Goal: Task Accomplishment & Management: Manage account settings

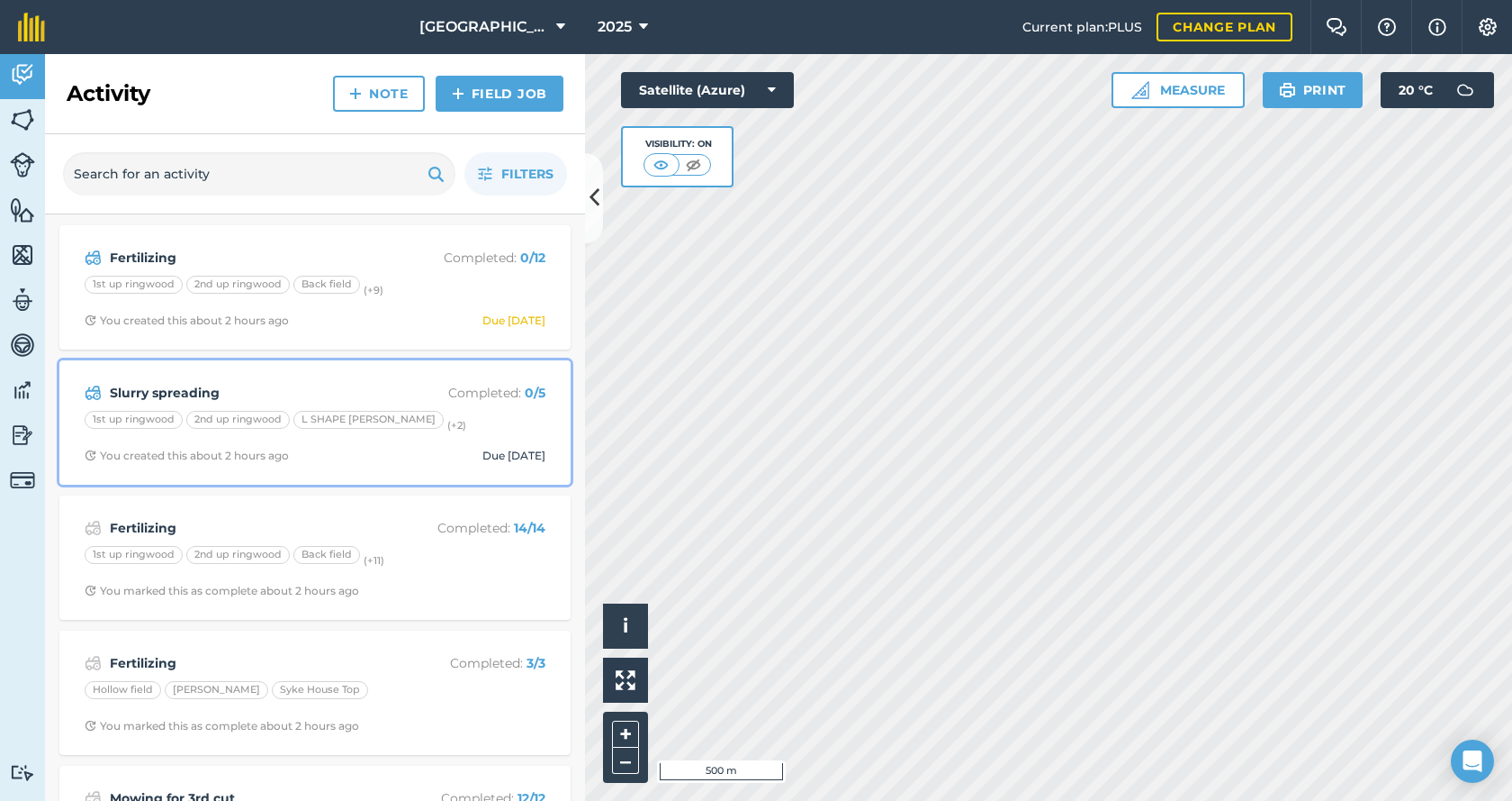
click at [199, 392] on strong "Slurry spreading" at bounding box center [252, 393] width 285 height 20
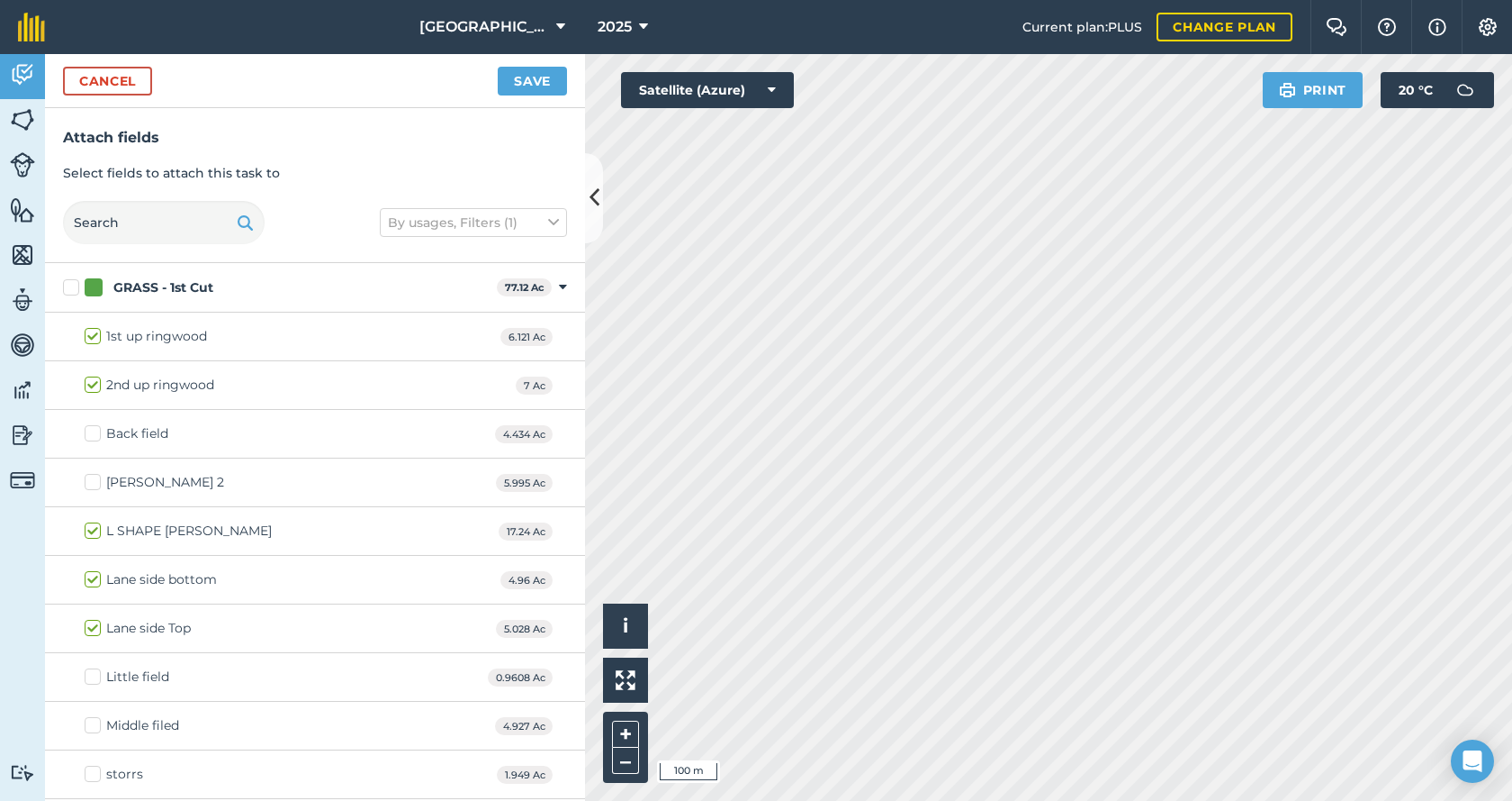
checkbox input "true"
drag, startPoint x: 447, startPoint y: 590, endPoint x: 451, endPoint y: 539, distance: 51.2
click at [451, 539] on div "1st up ringwood 6.121 Ac 2nd up ringwood 7 Ac Back field 4.434 Ac [PERSON_NAME]…" at bounding box center [314, 653] width 540 height 681
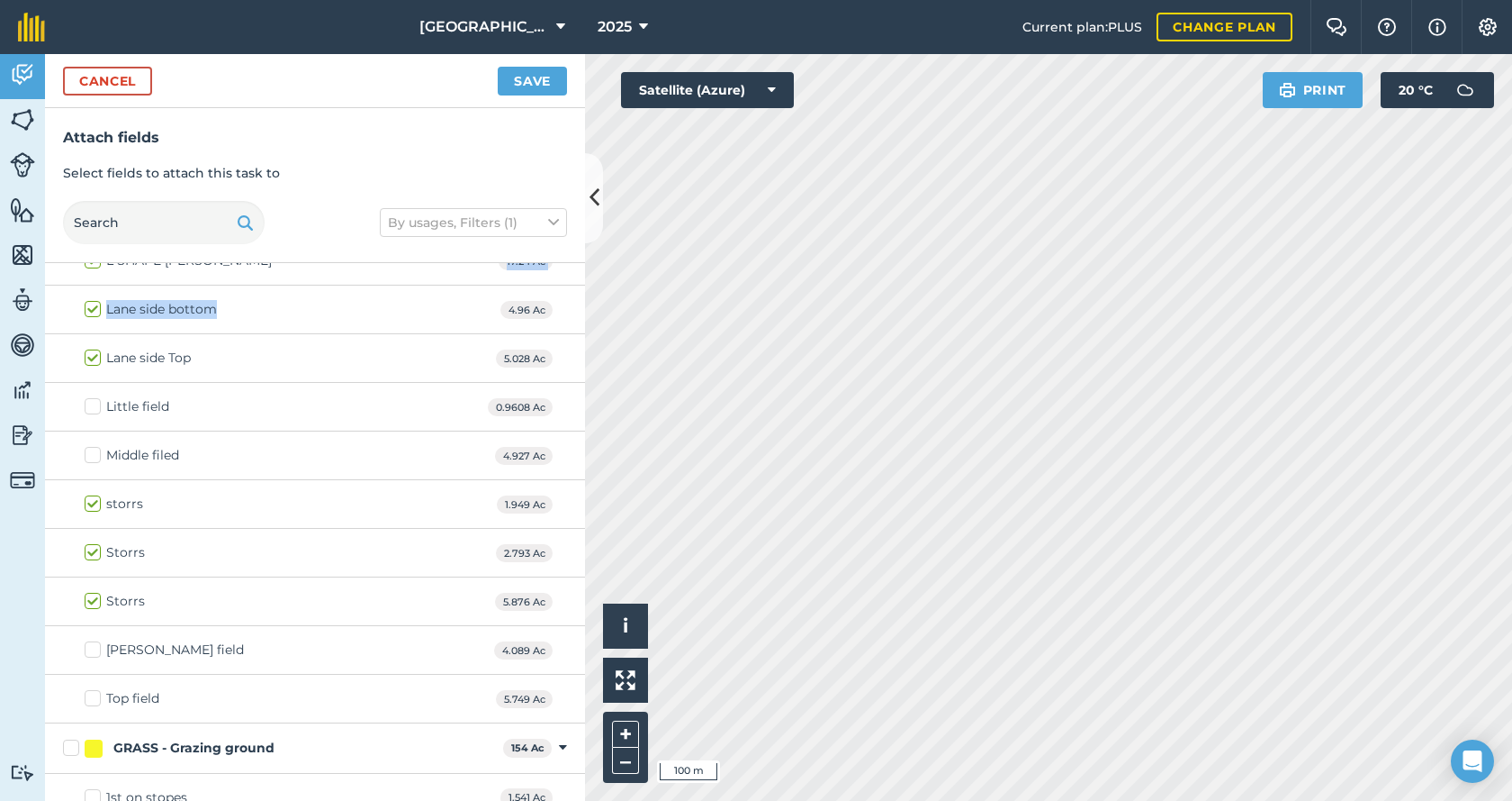
scroll to position [361, 0]
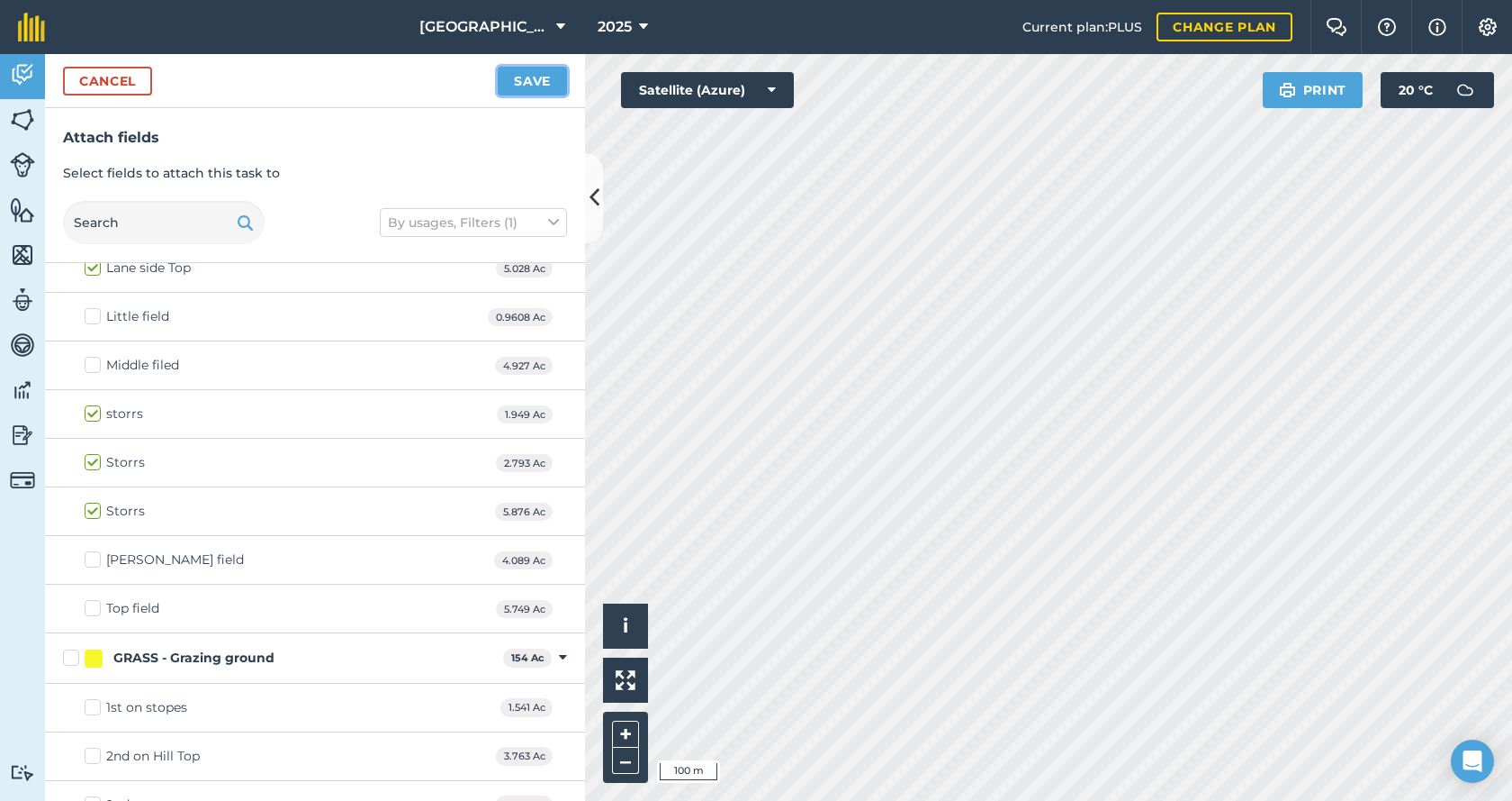
click at [537, 87] on button "Save" at bounding box center [532, 81] width 69 height 29
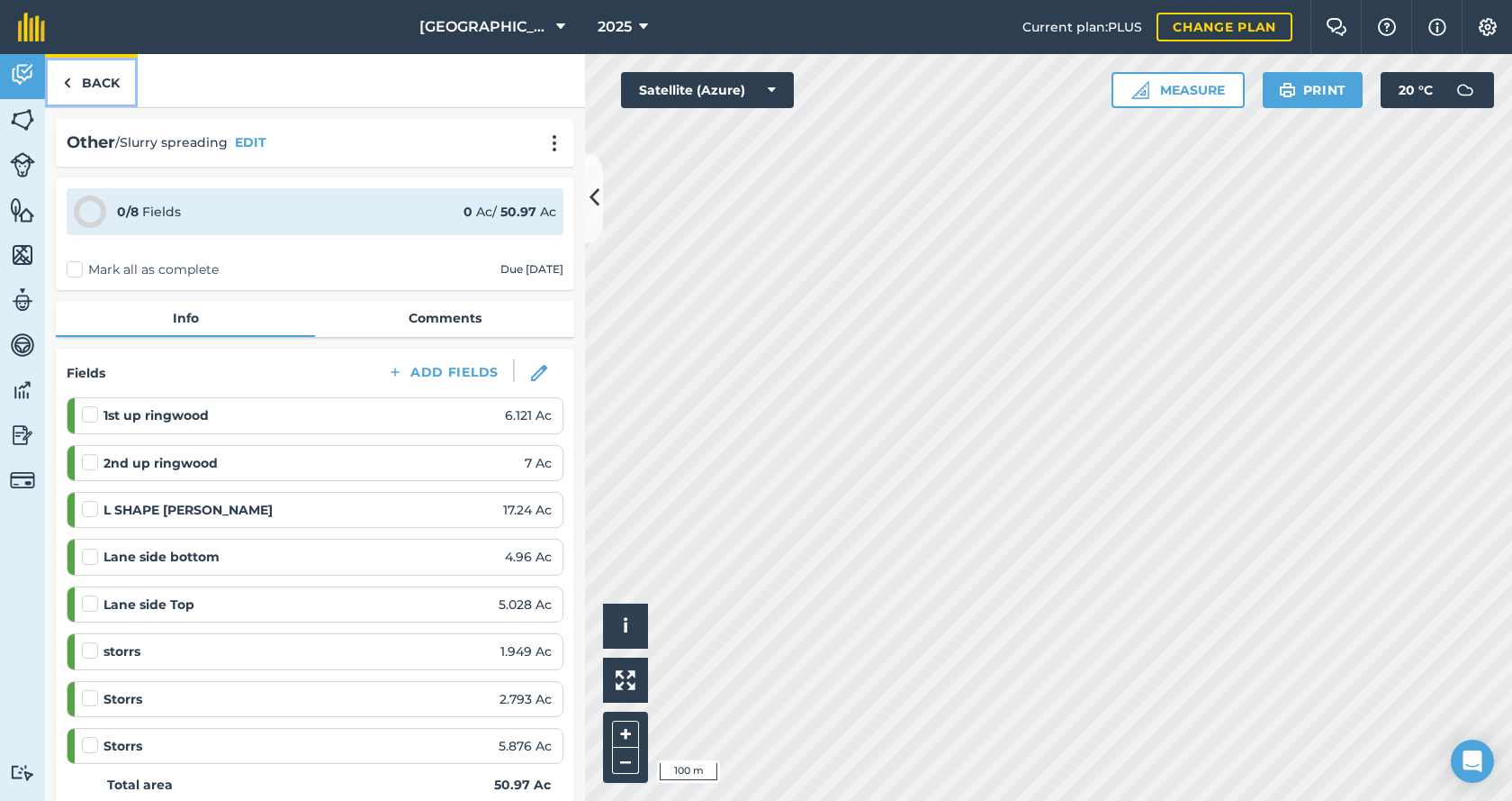
click at [81, 81] on link "Back" at bounding box center [91, 81] width 93 height 54
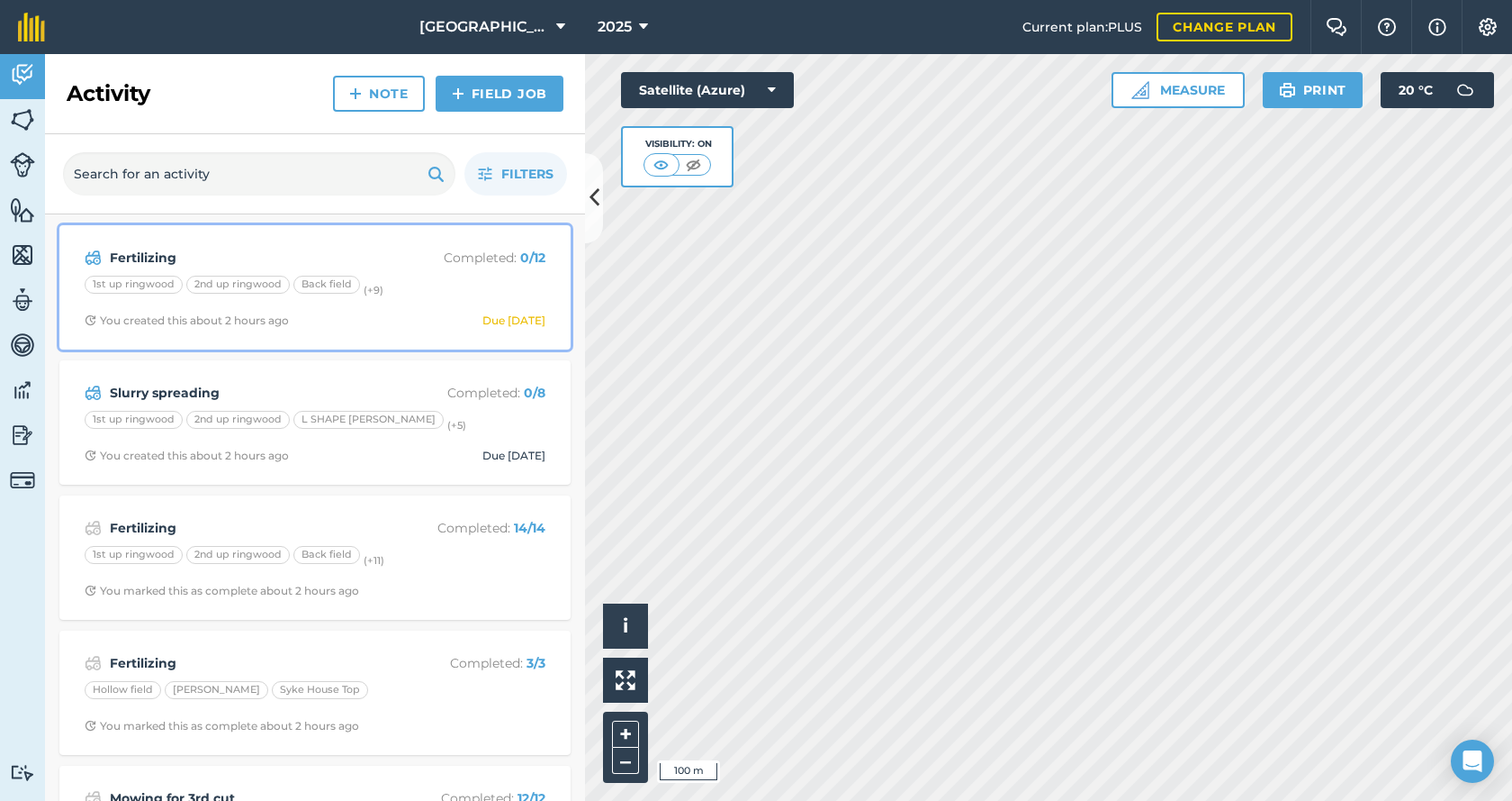
click at [142, 253] on strong "Fertilizing" at bounding box center [252, 257] width 285 height 20
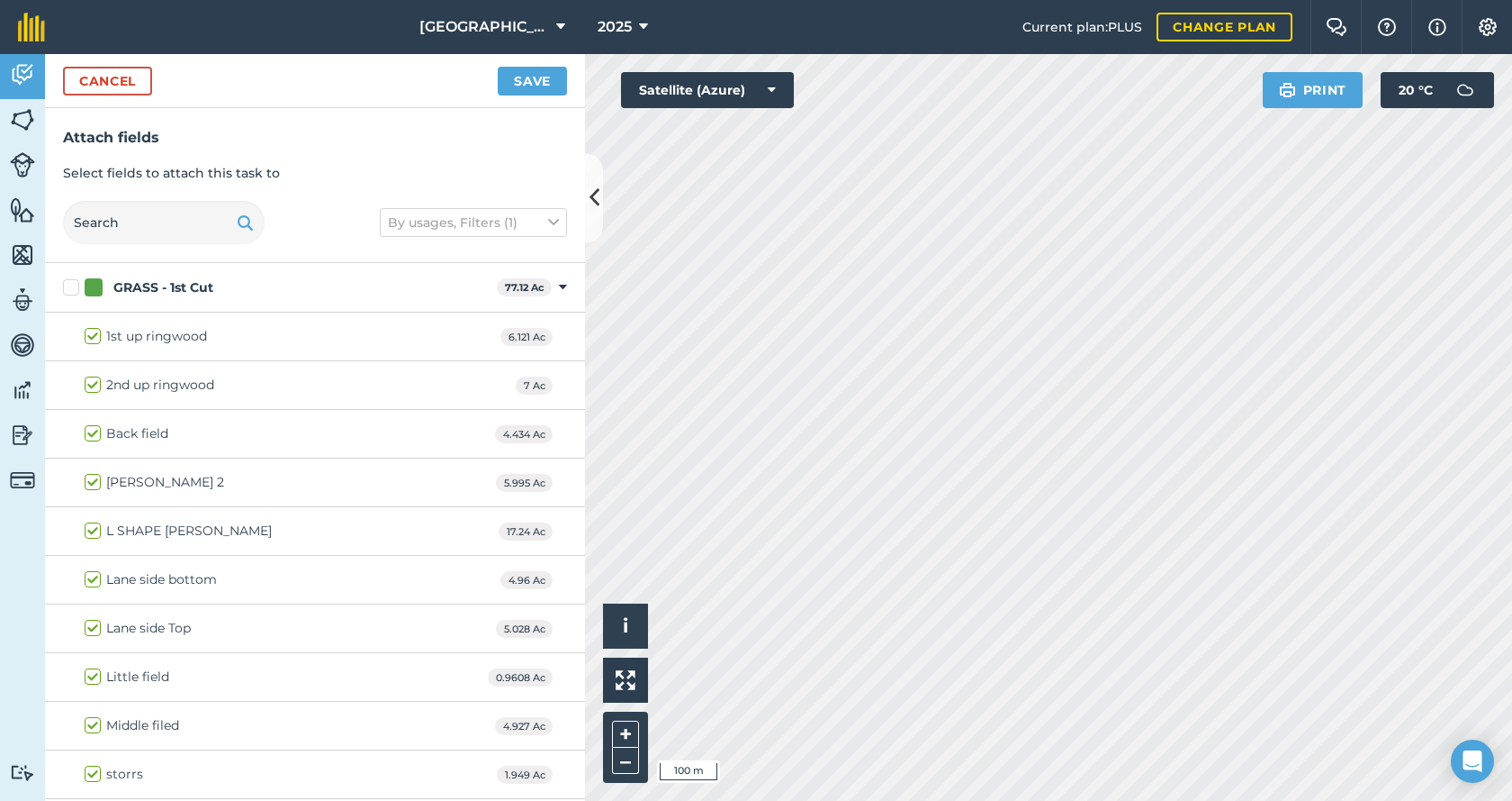
checkbox input "true"
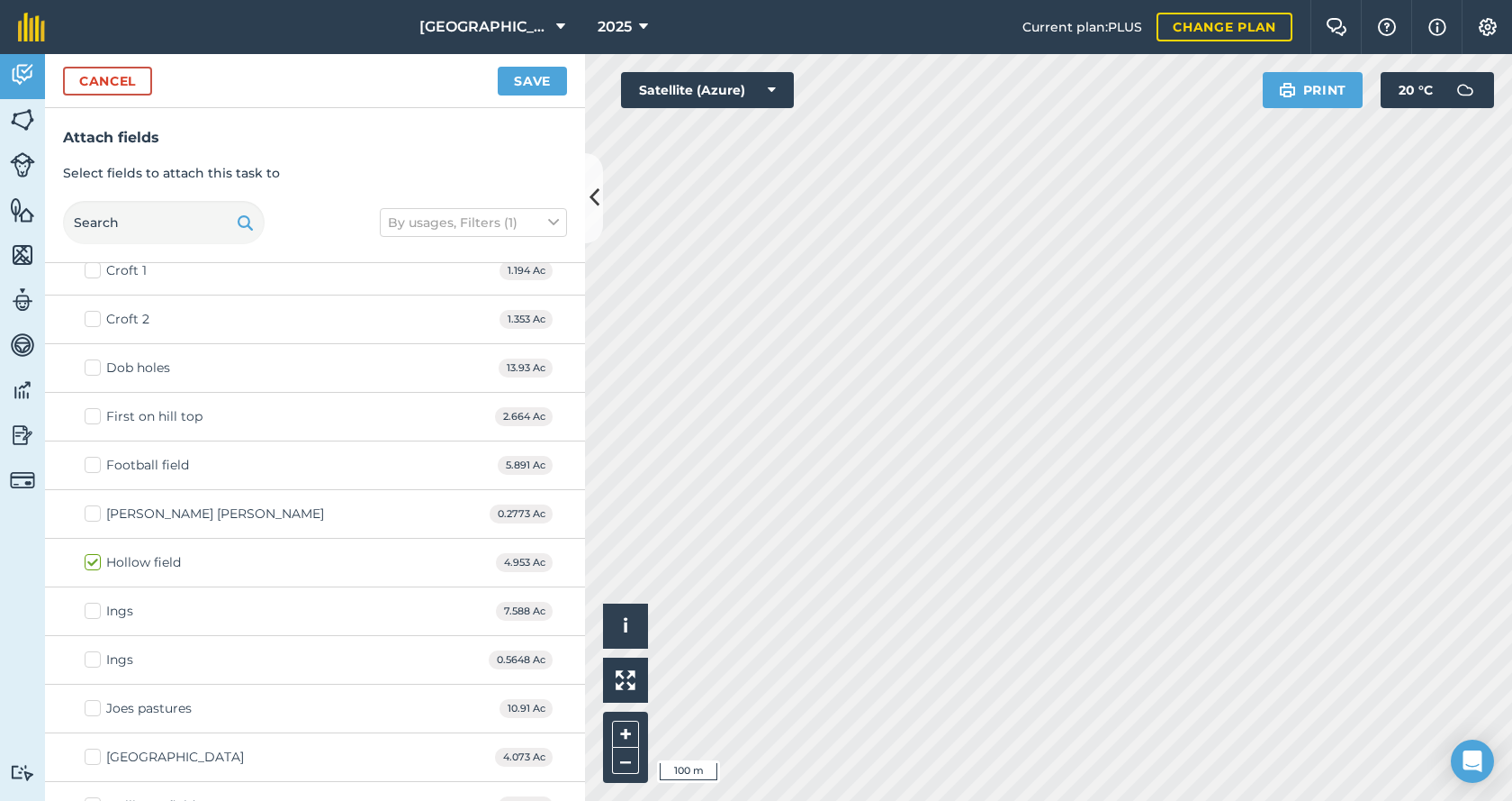
scroll to position [1664, 0]
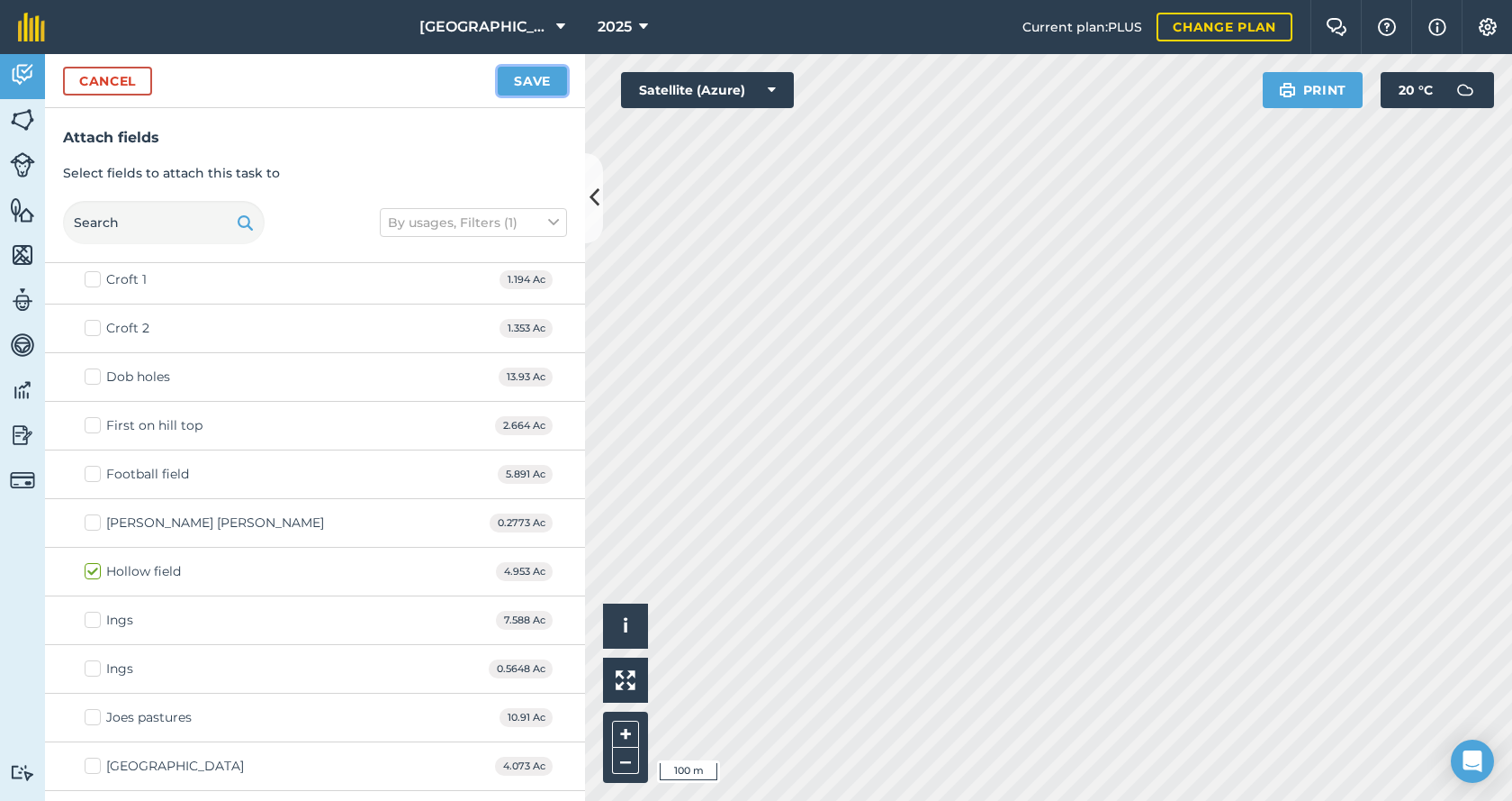
click at [526, 88] on button "Save" at bounding box center [532, 81] width 69 height 29
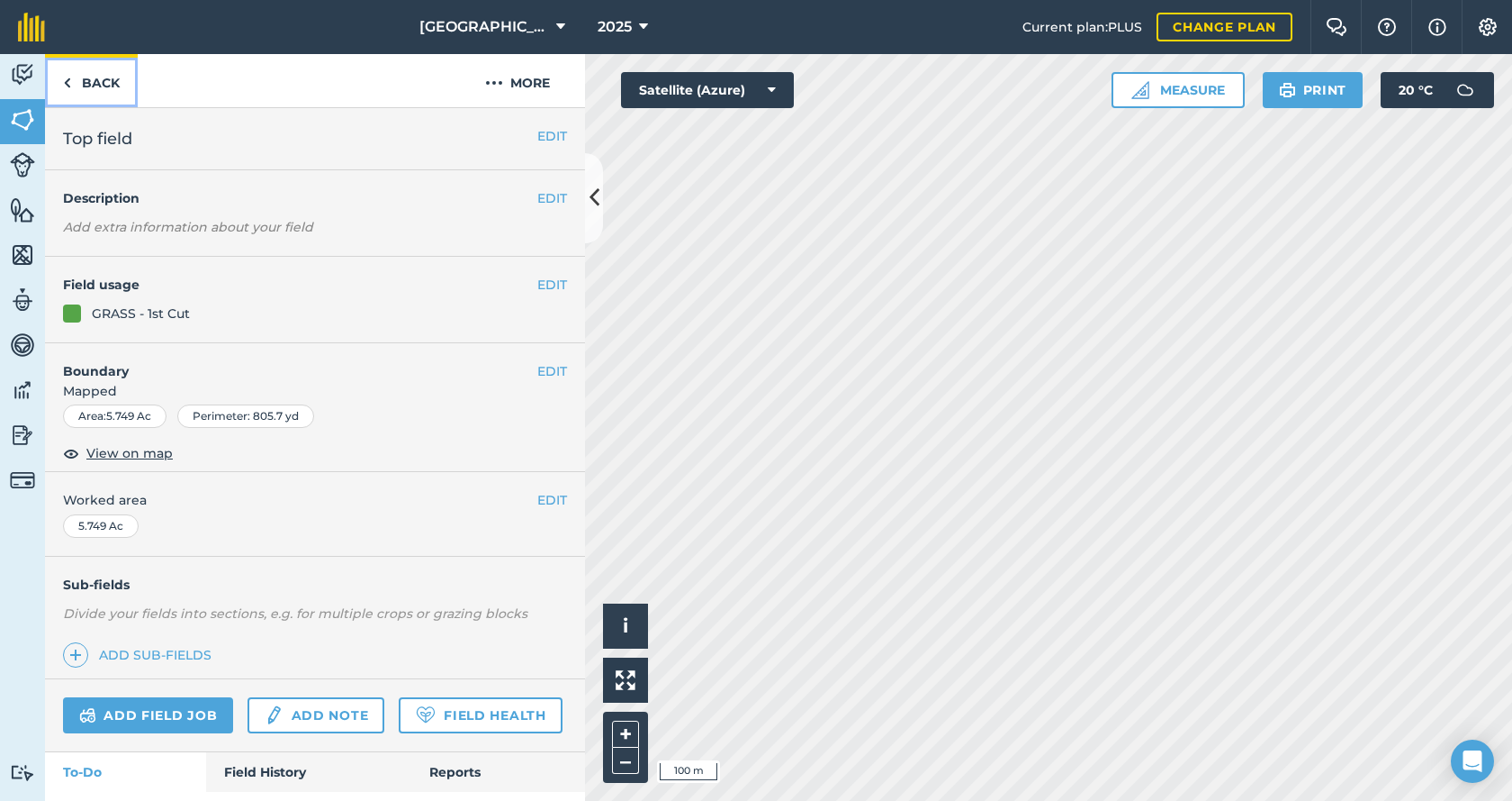
click at [69, 84] on img at bounding box center [67, 83] width 8 height 22
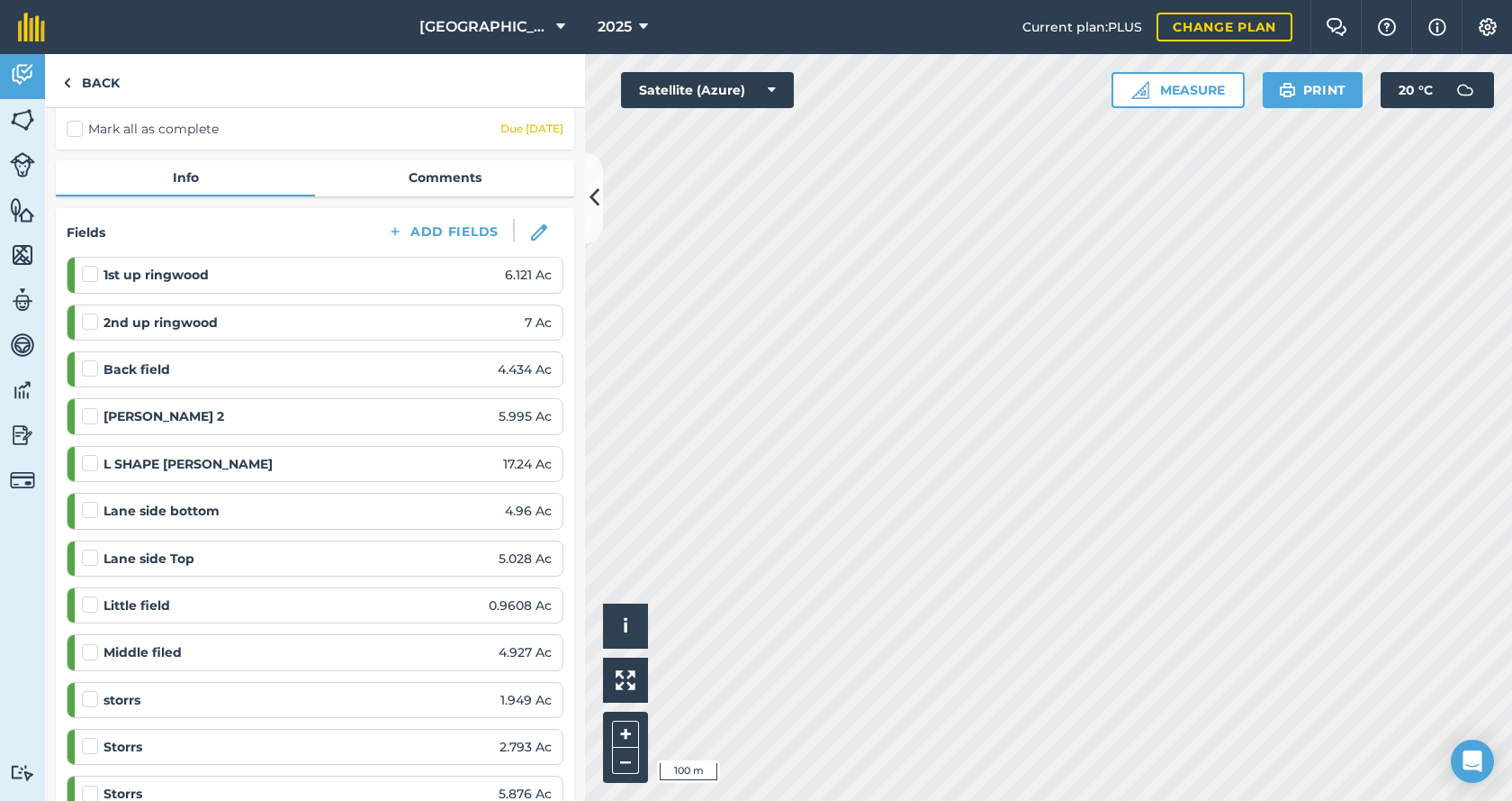
scroll to position [90, 0]
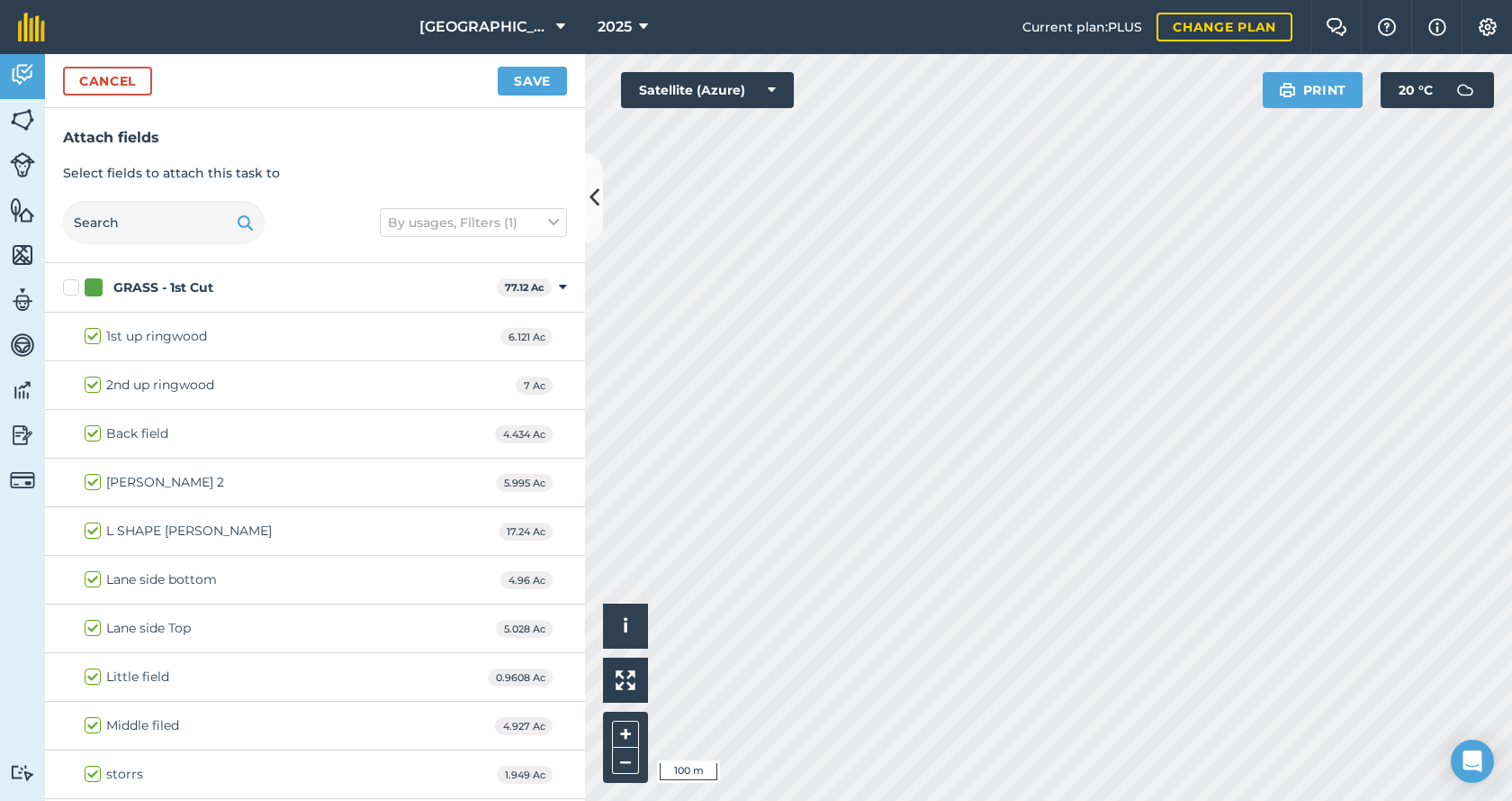
checkbox input "true"
click at [564, 89] on button "Save" at bounding box center [532, 81] width 69 height 29
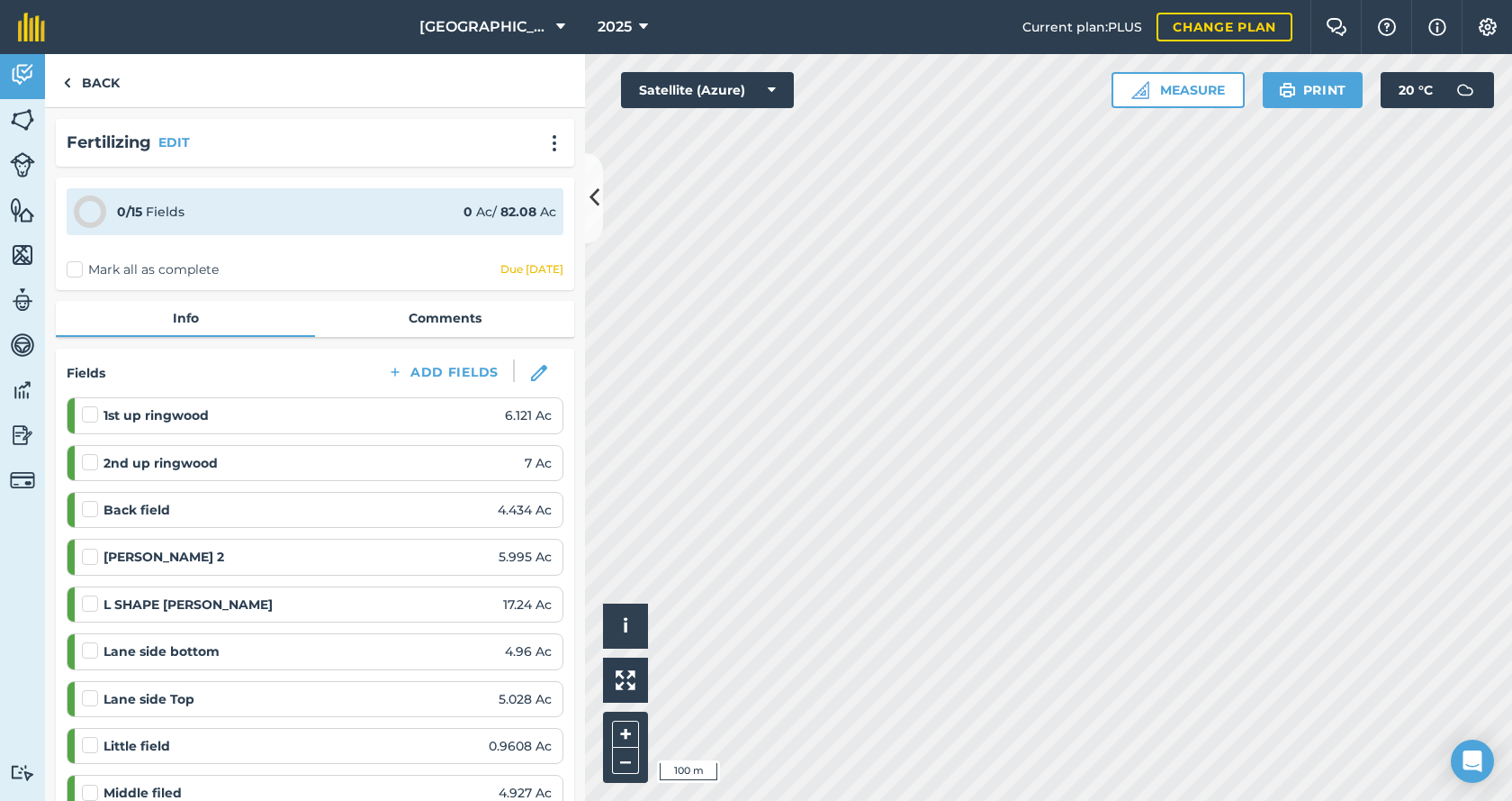
click at [547, 85] on div "Back" at bounding box center [314, 82] width 540 height 54
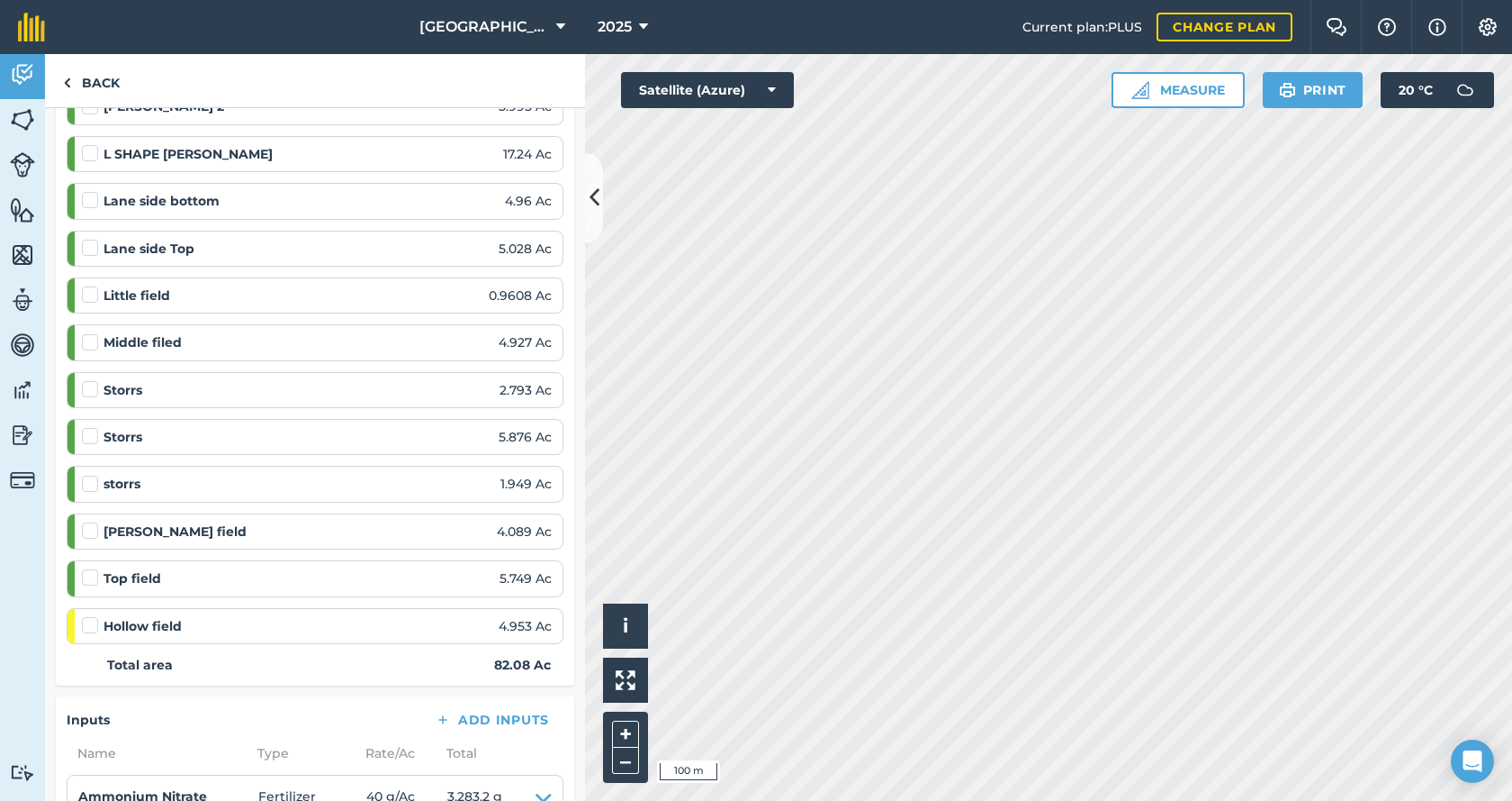
scroll to position [873, 0]
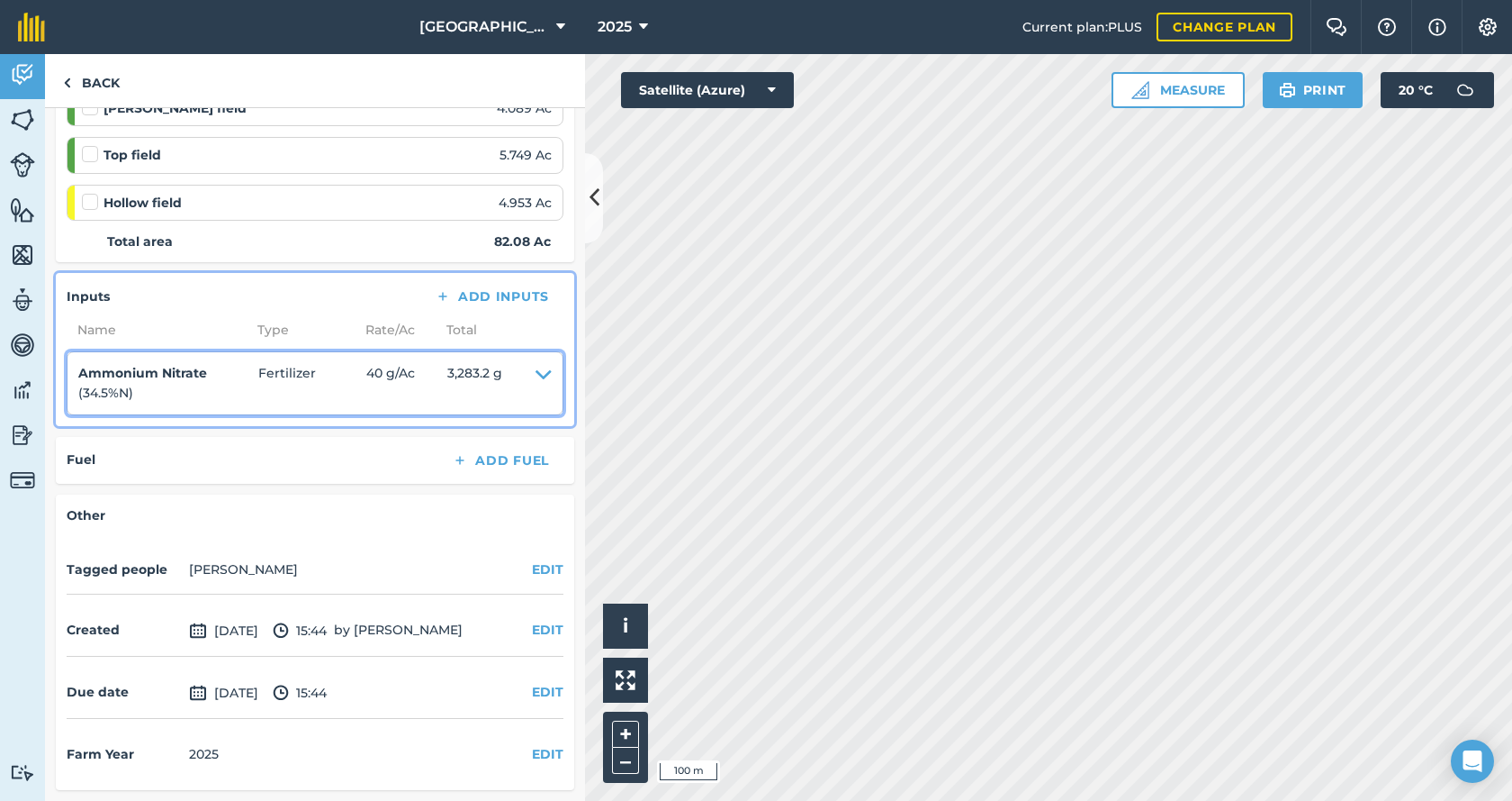
click at [389, 374] on span "40 g / Ac" at bounding box center [406, 383] width 81 height 40
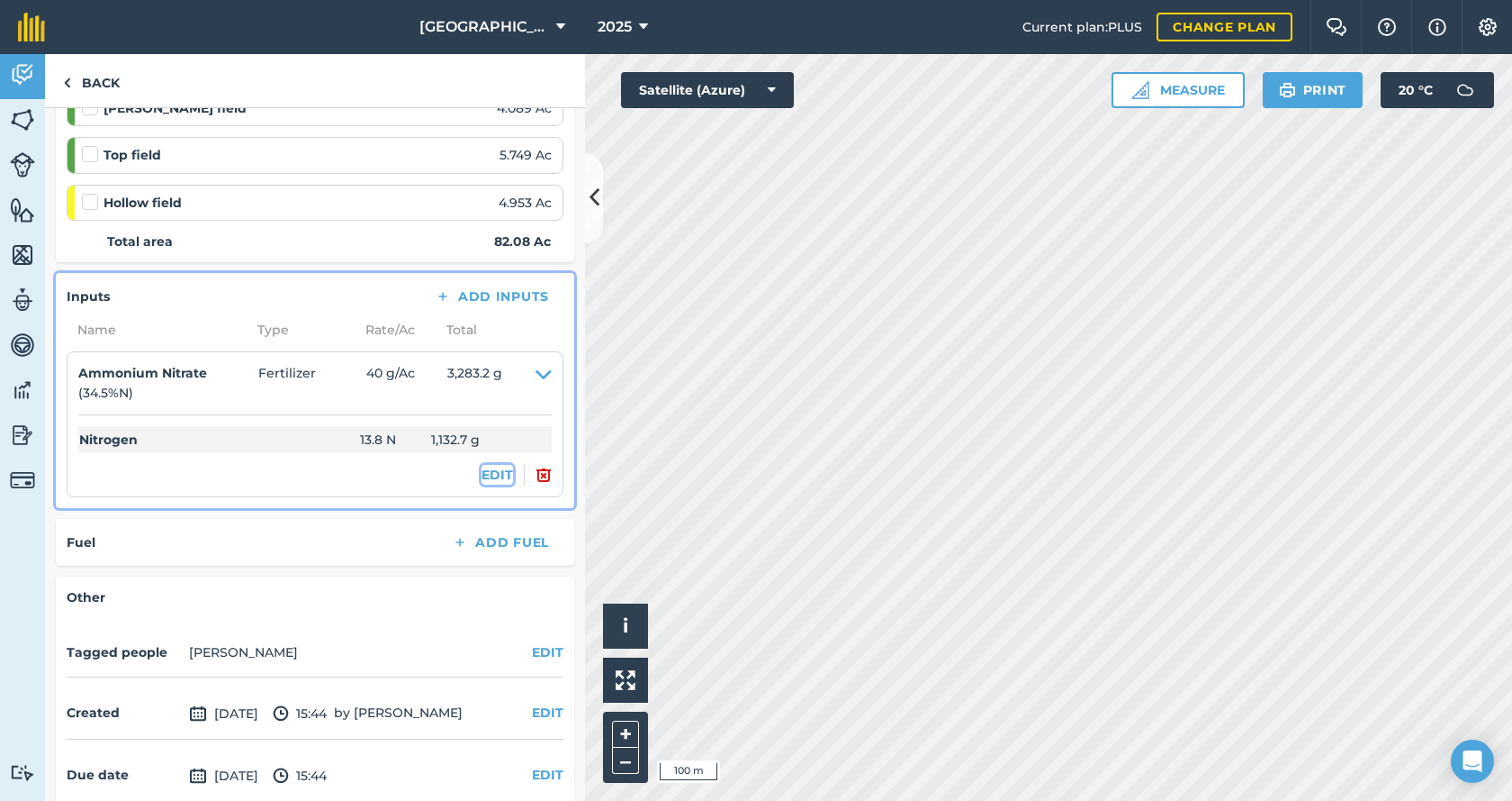
click at [481, 474] on button "EDIT" at bounding box center [497, 474] width 32 height 20
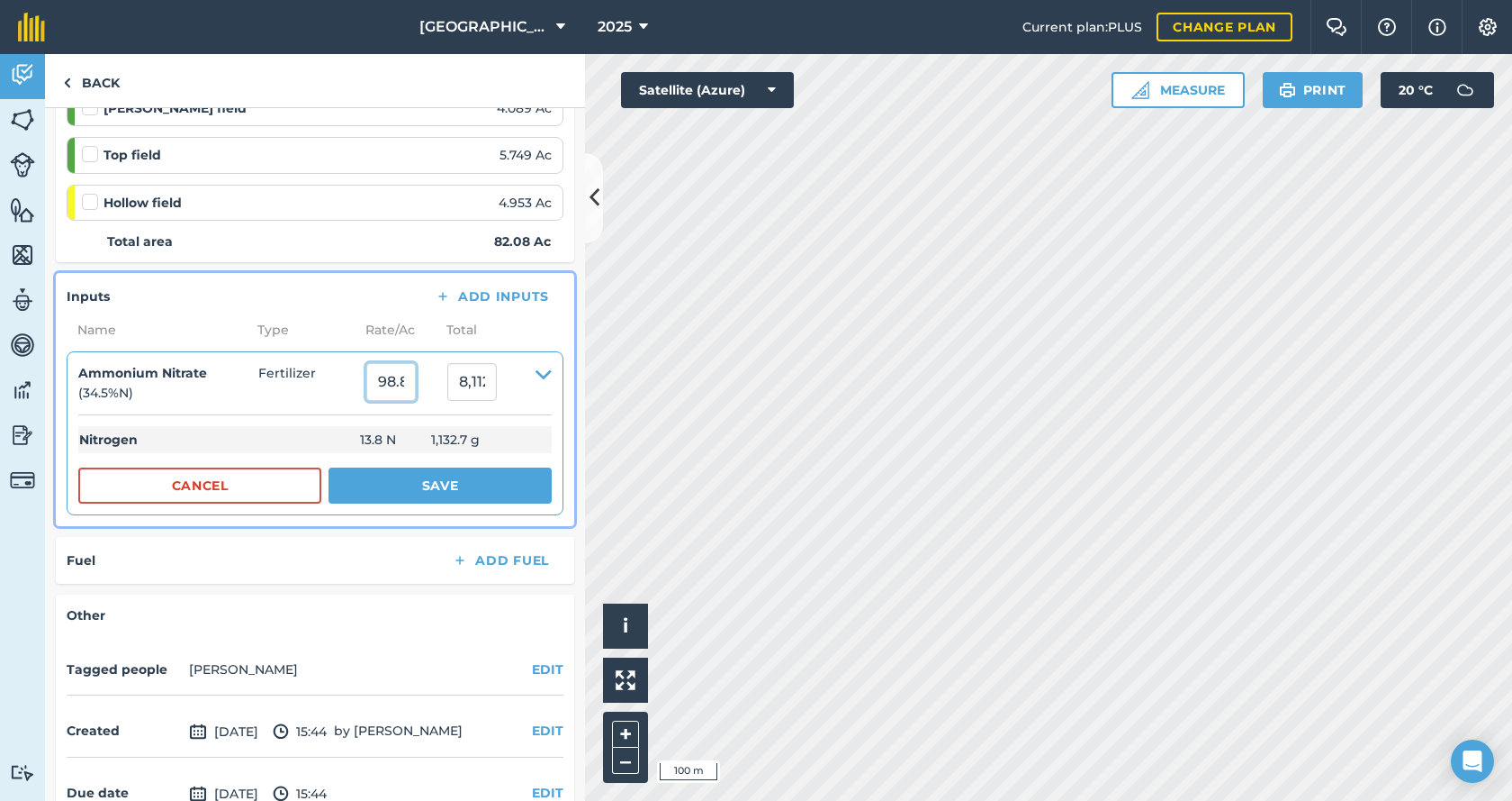
click at [396, 390] on input "98.842" at bounding box center [390, 382] width 50 height 38
type input "50"
type input "4,104"
click at [468, 499] on button "Save" at bounding box center [440, 485] width 223 height 36
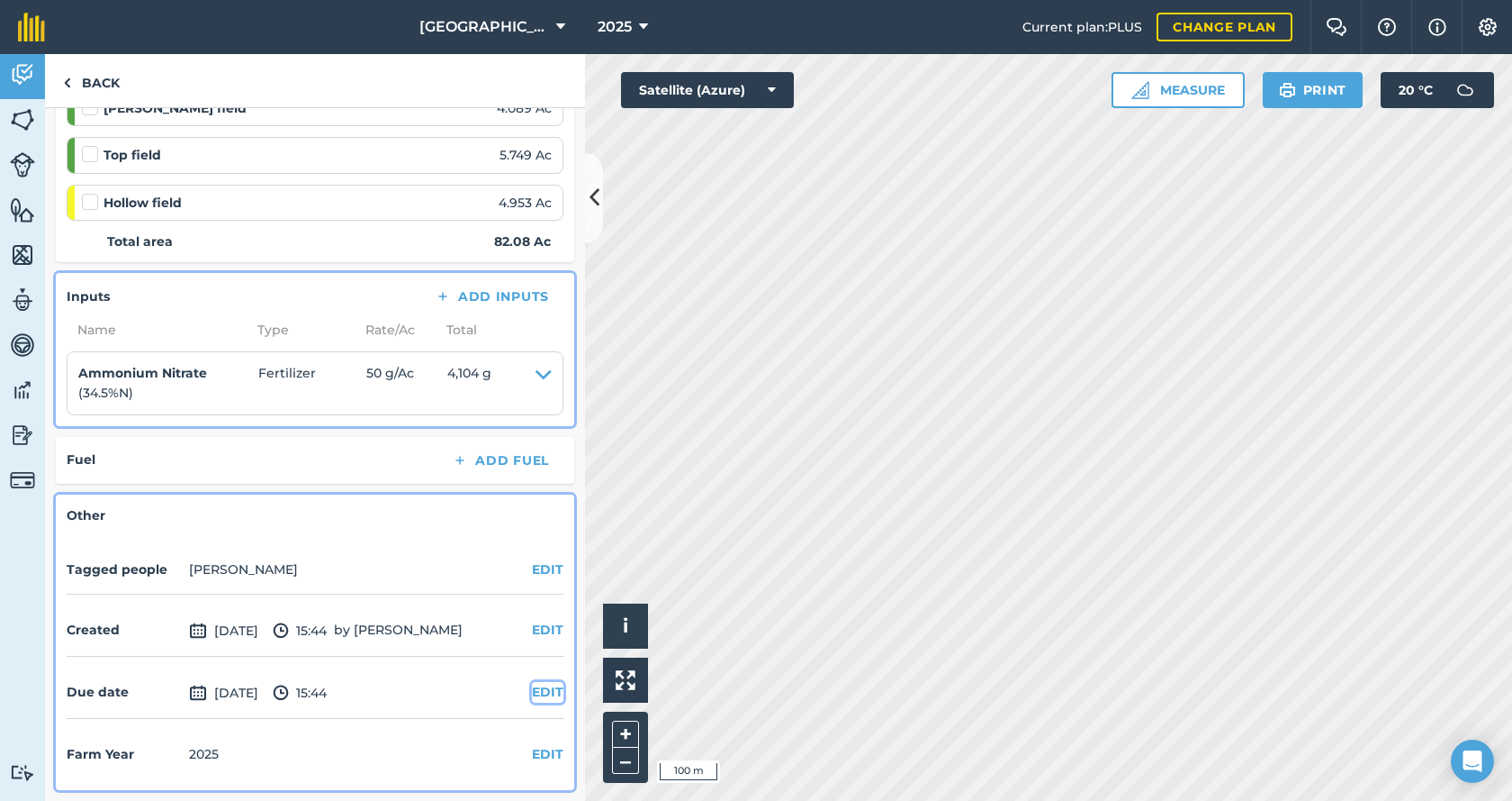
click at [539, 695] on button "EDIT" at bounding box center [548, 691] width 32 height 20
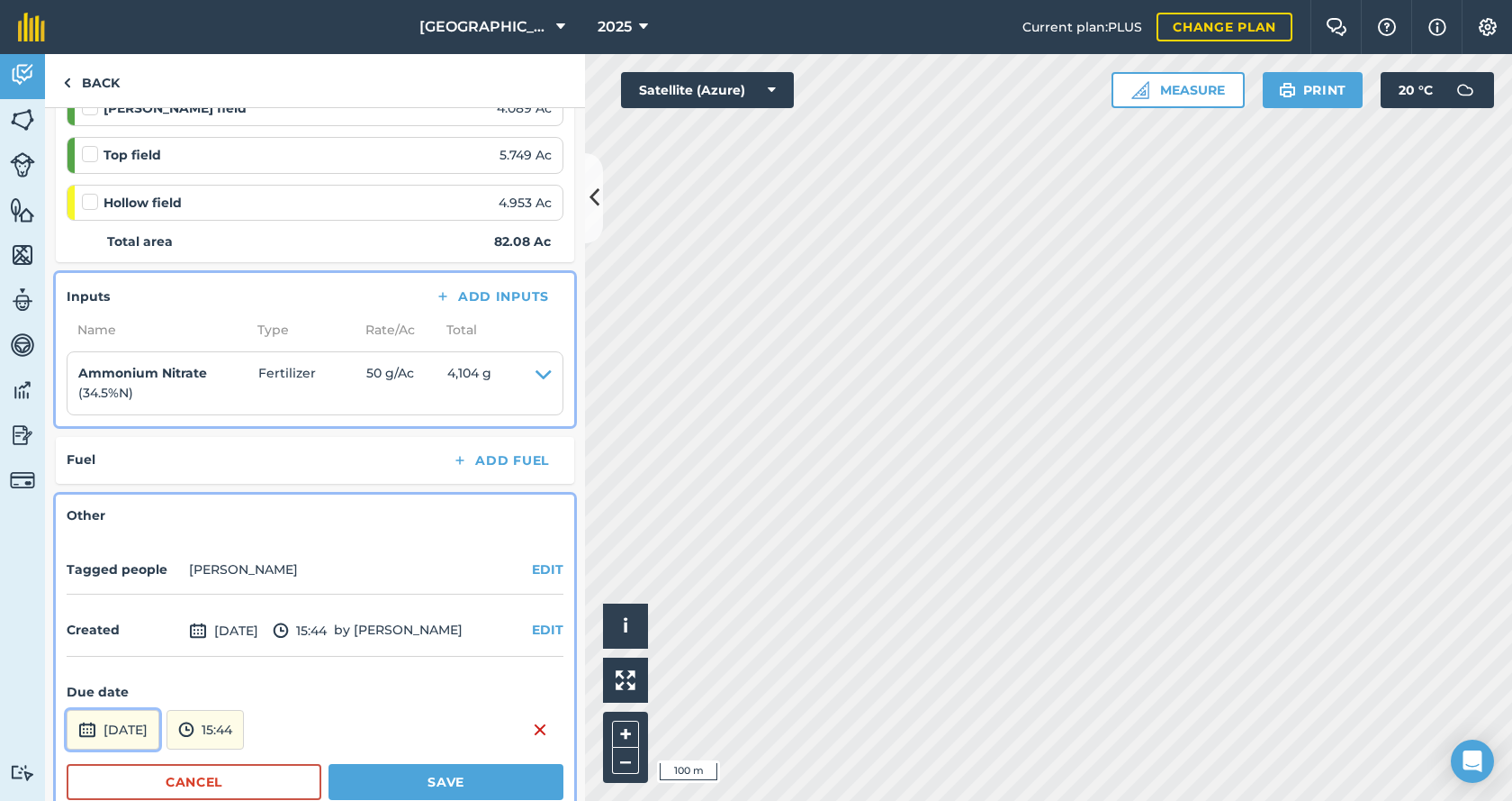
click at [151, 726] on button "[DATE]" at bounding box center [113, 730] width 93 height 39
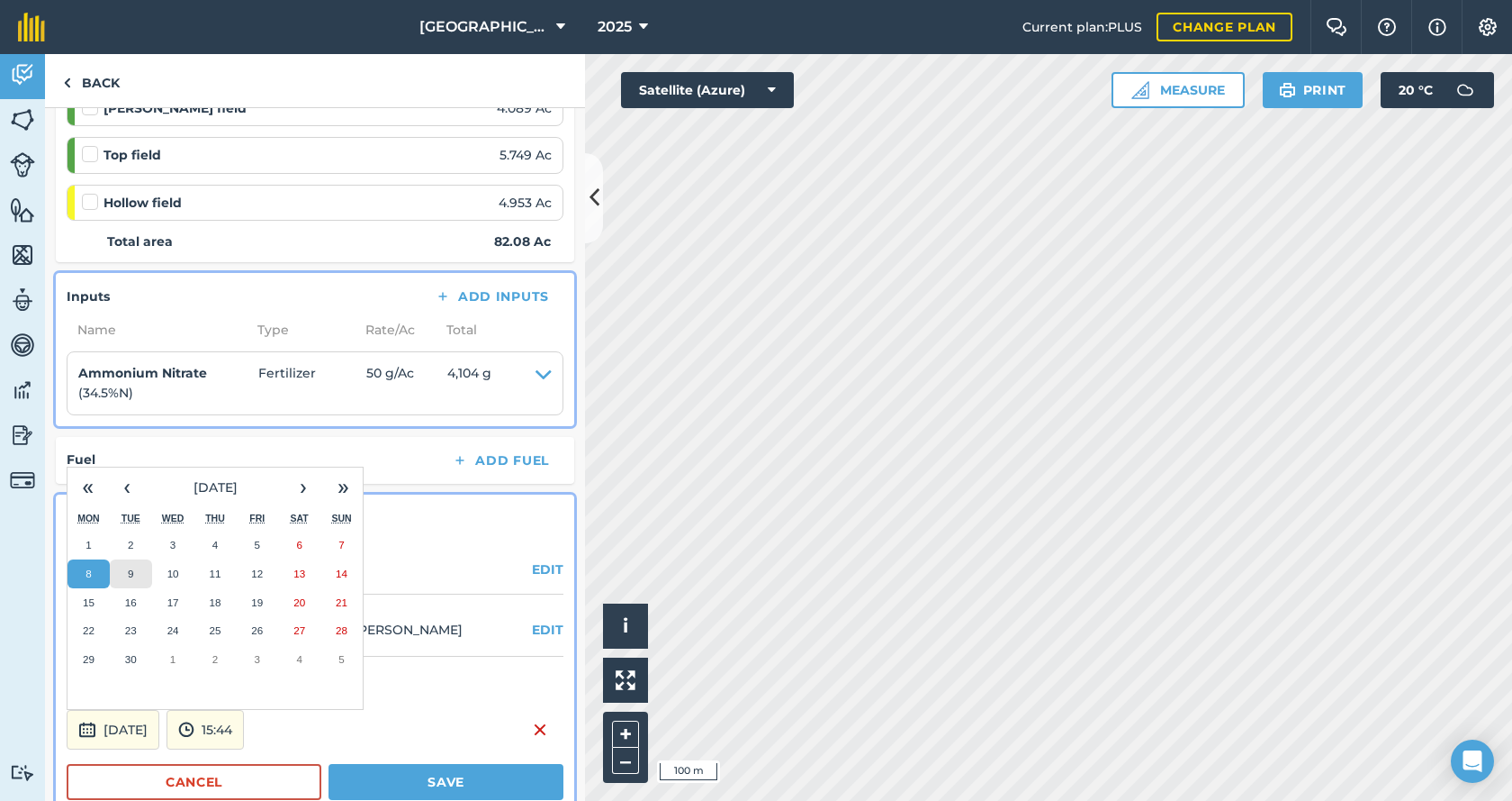
click at [130, 573] on abbr "9" at bounding box center [130, 573] width 6 height 11
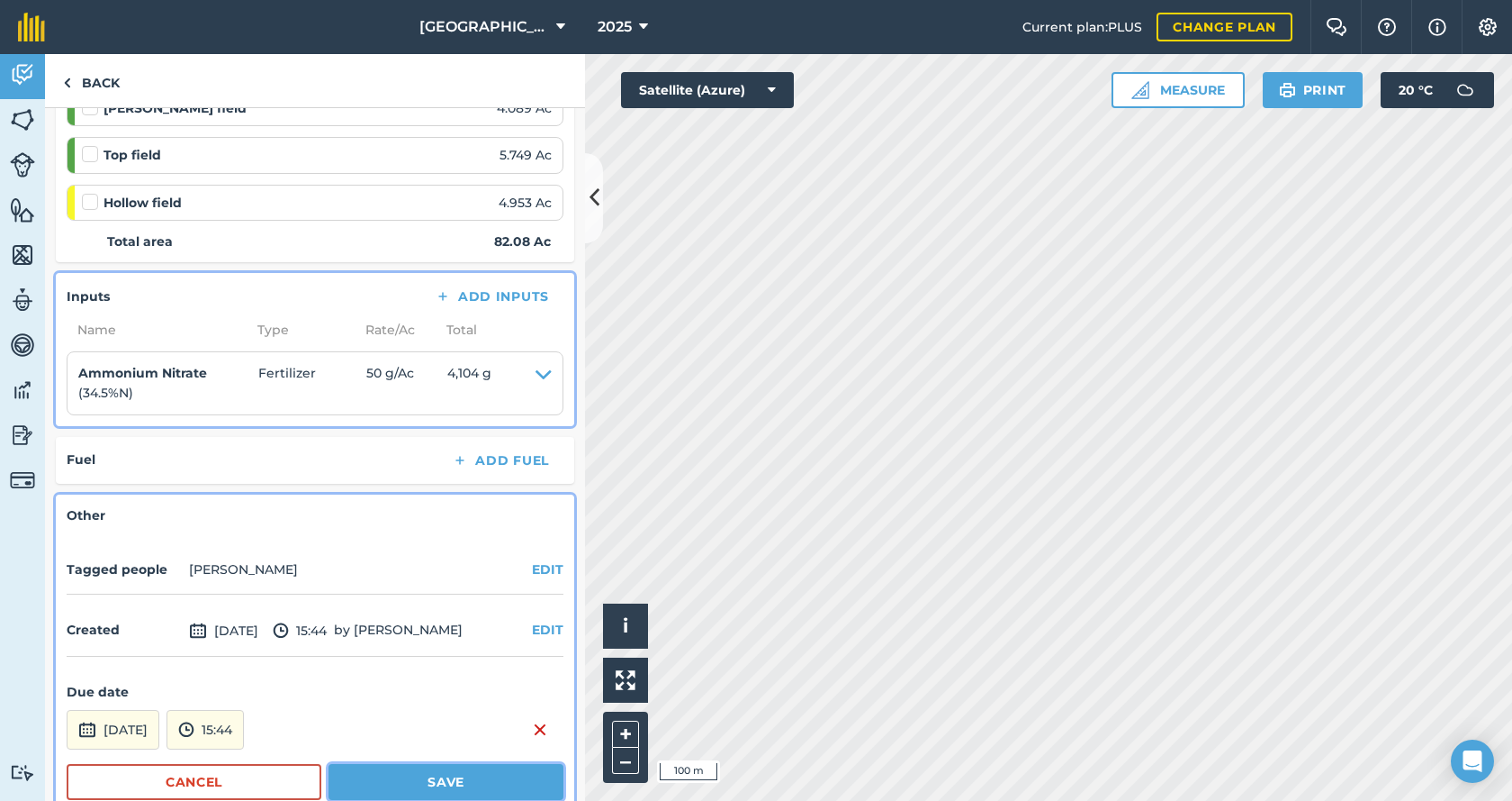
click at [452, 779] on button "Save" at bounding box center [446, 781] width 235 height 36
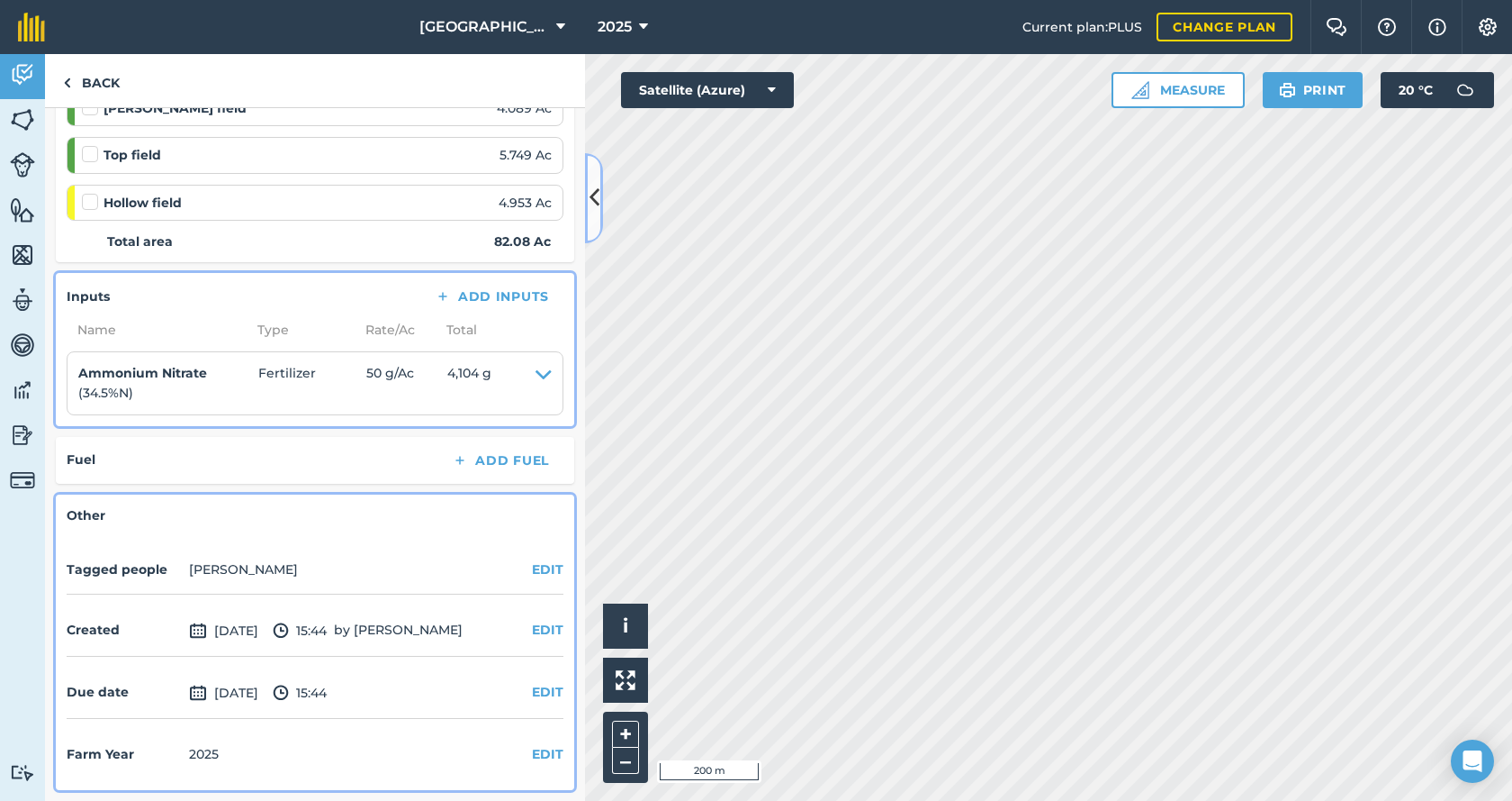
click at [598, 209] on icon at bounding box center [594, 198] width 10 height 32
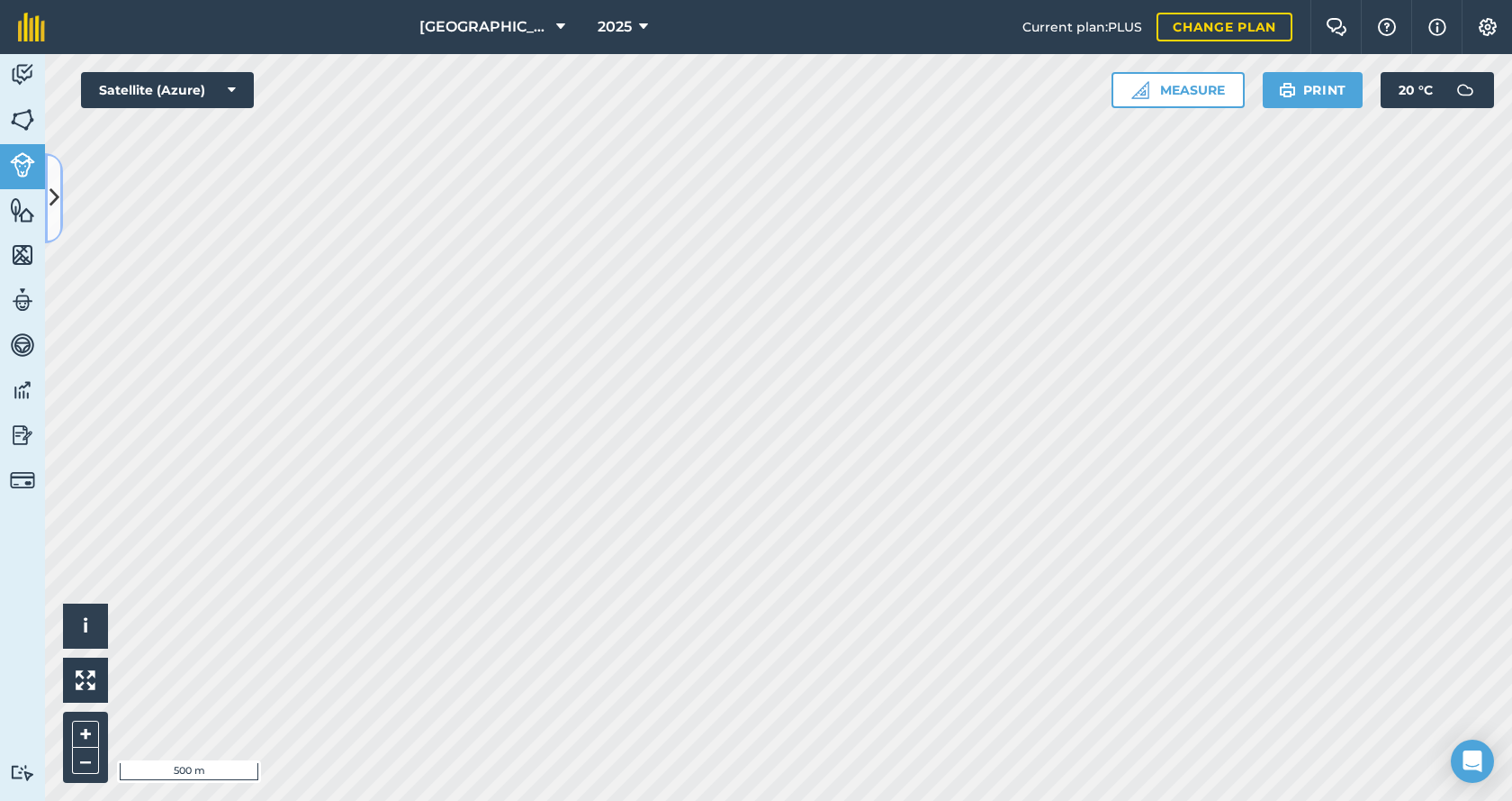
click at [56, 210] on icon at bounding box center [54, 198] width 10 height 32
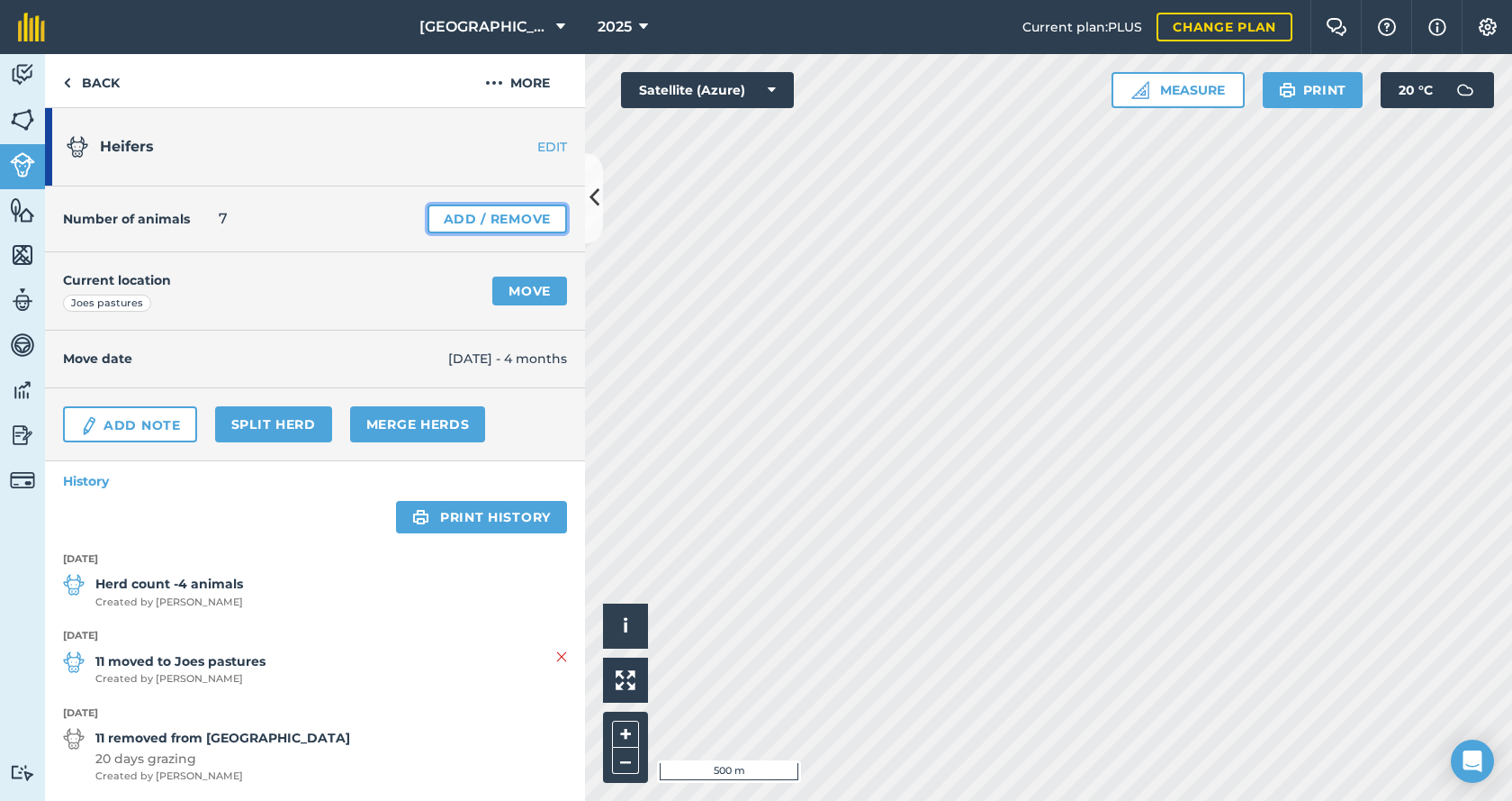
click at [485, 222] on link "Add / Remove" at bounding box center [497, 219] width 140 height 29
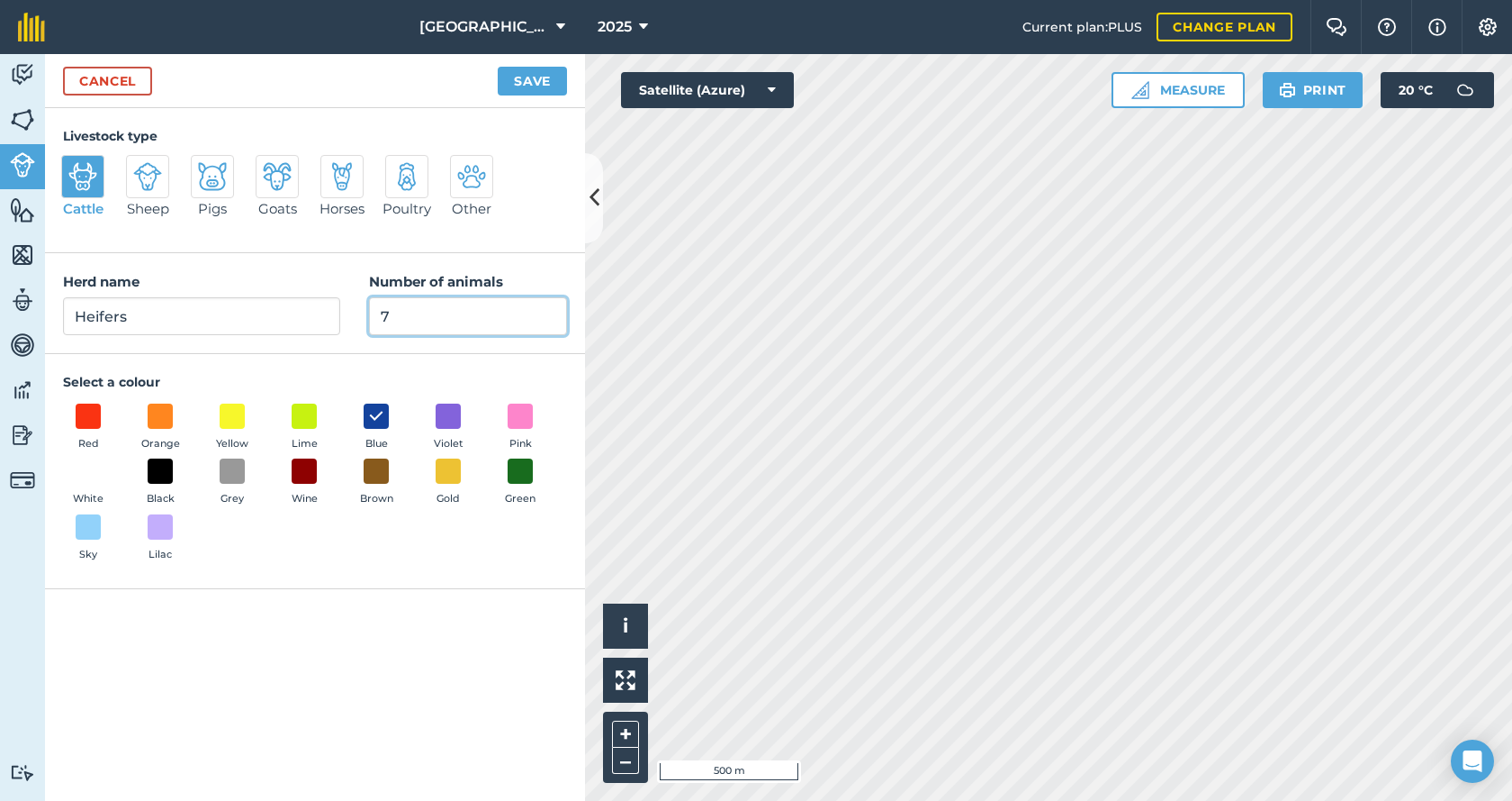
click at [411, 317] on input "7" at bounding box center [467, 316] width 198 height 38
click at [381, 319] on input "7" at bounding box center [467, 316] width 198 height 38
click at [365, 321] on div "Herd name Heifers Number of animals 7" at bounding box center [314, 303] width 540 height 100
click at [405, 319] on input "7" at bounding box center [467, 316] width 198 height 38
type input "0"
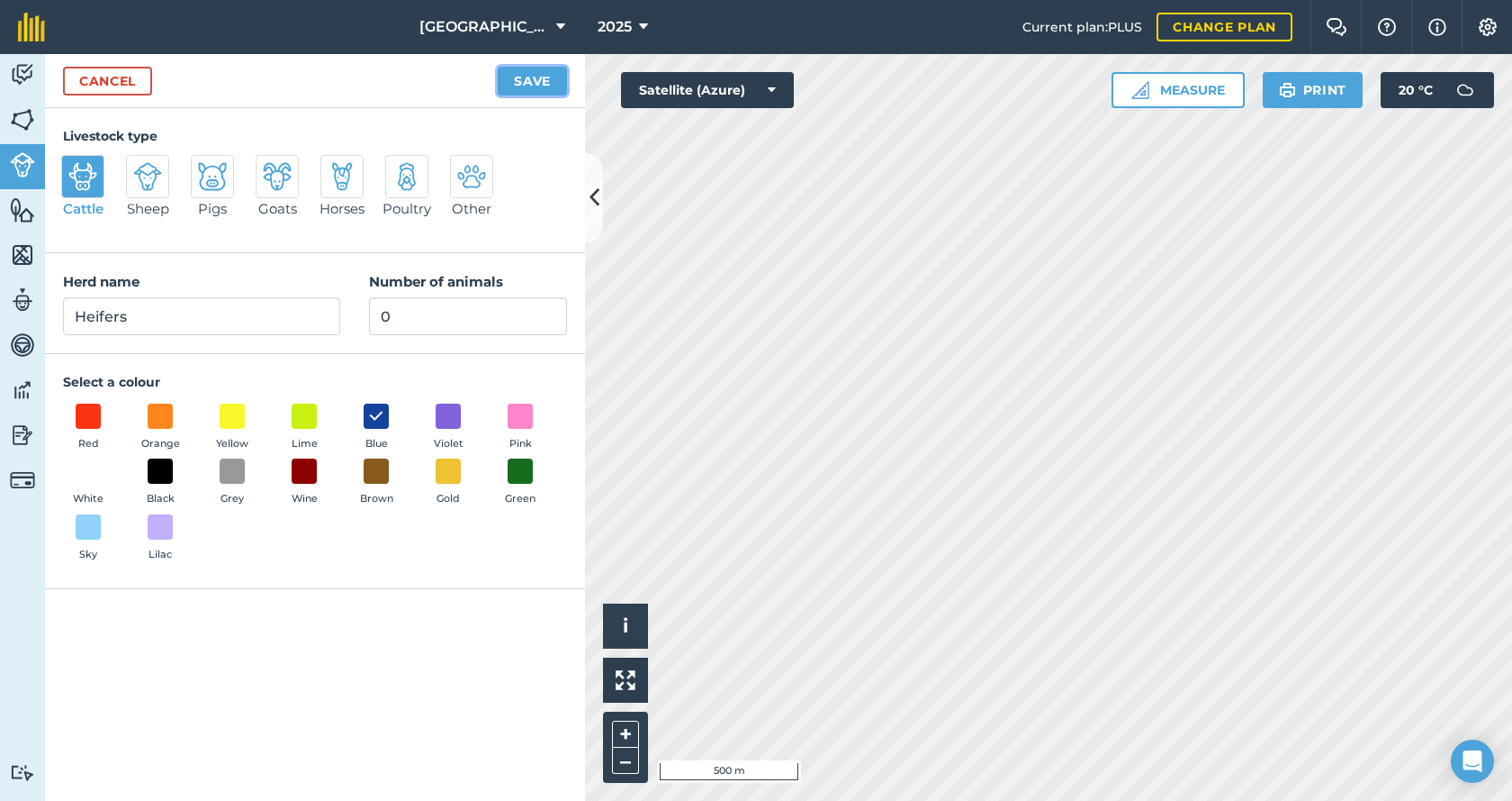
click at [526, 84] on button "Save" at bounding box center [532, 81] width 69 height 29
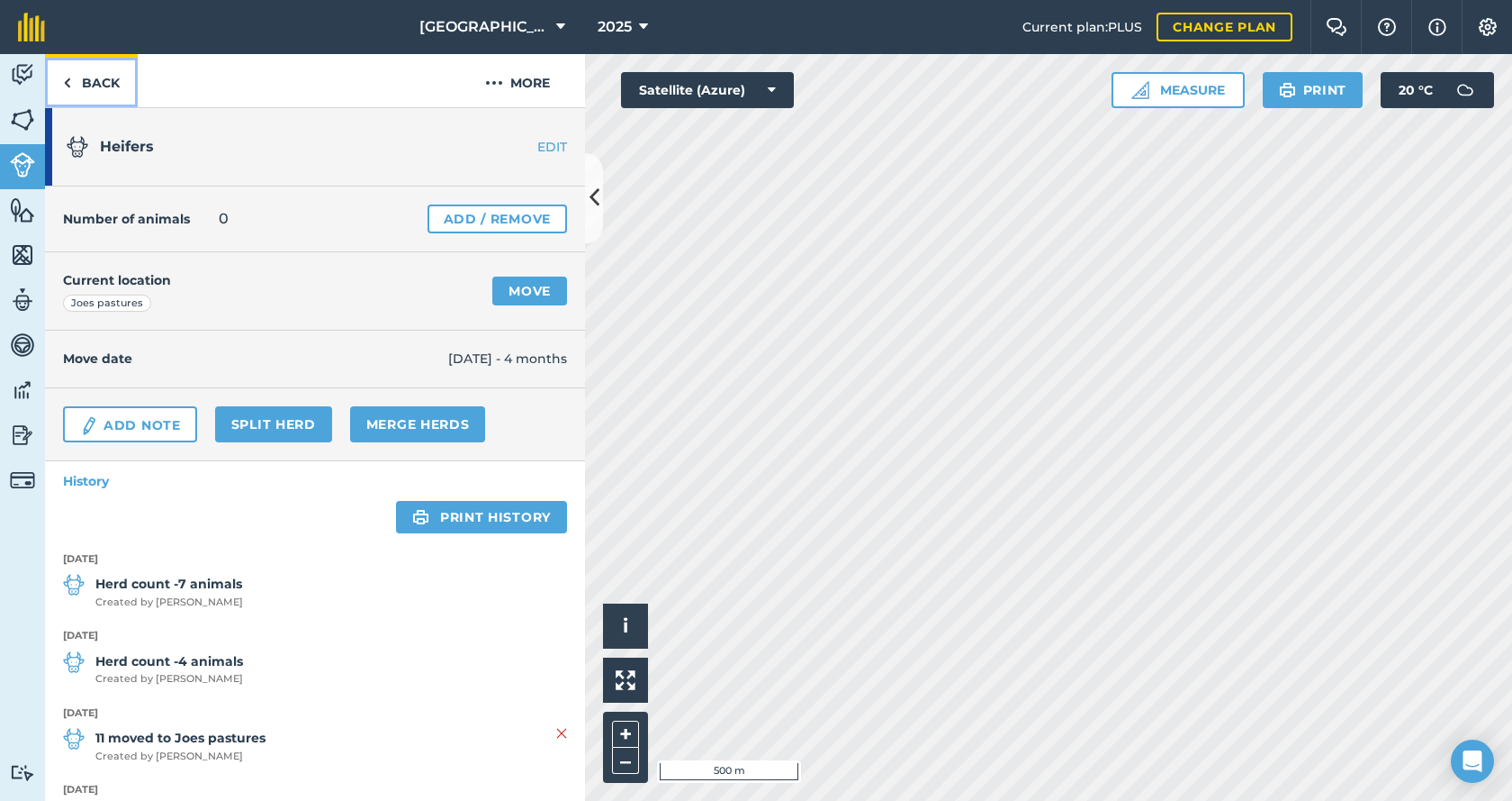
click at [86, 83] on link "Back" at bounding box center [91, 81] width 93 height 54
click at [525, 84] on button "More" at bounding box center [518, 81] width 135 height 54
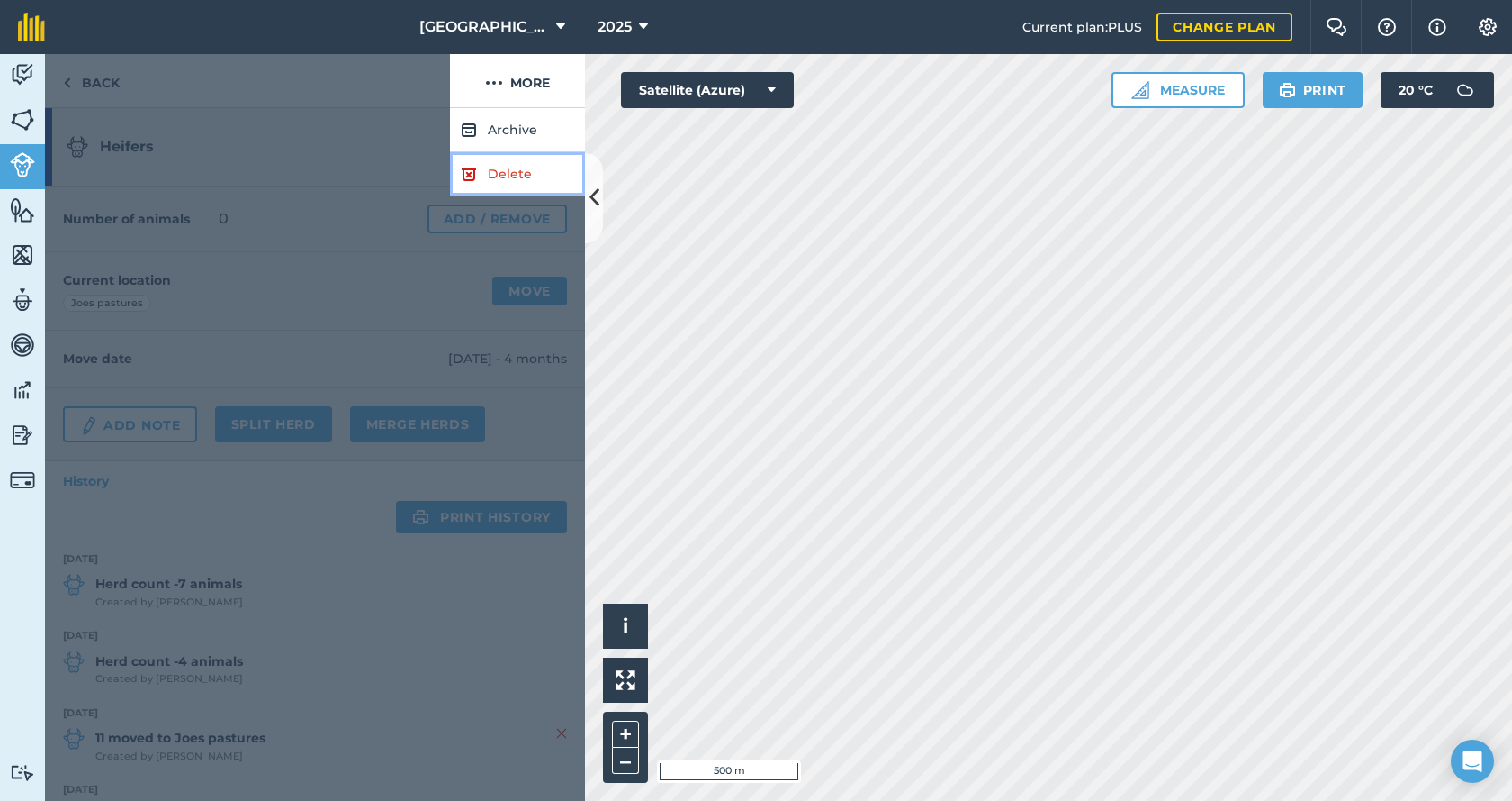
click at [521, 181] on link "Delete" at bounding box center [518, 174] width 135 height 44
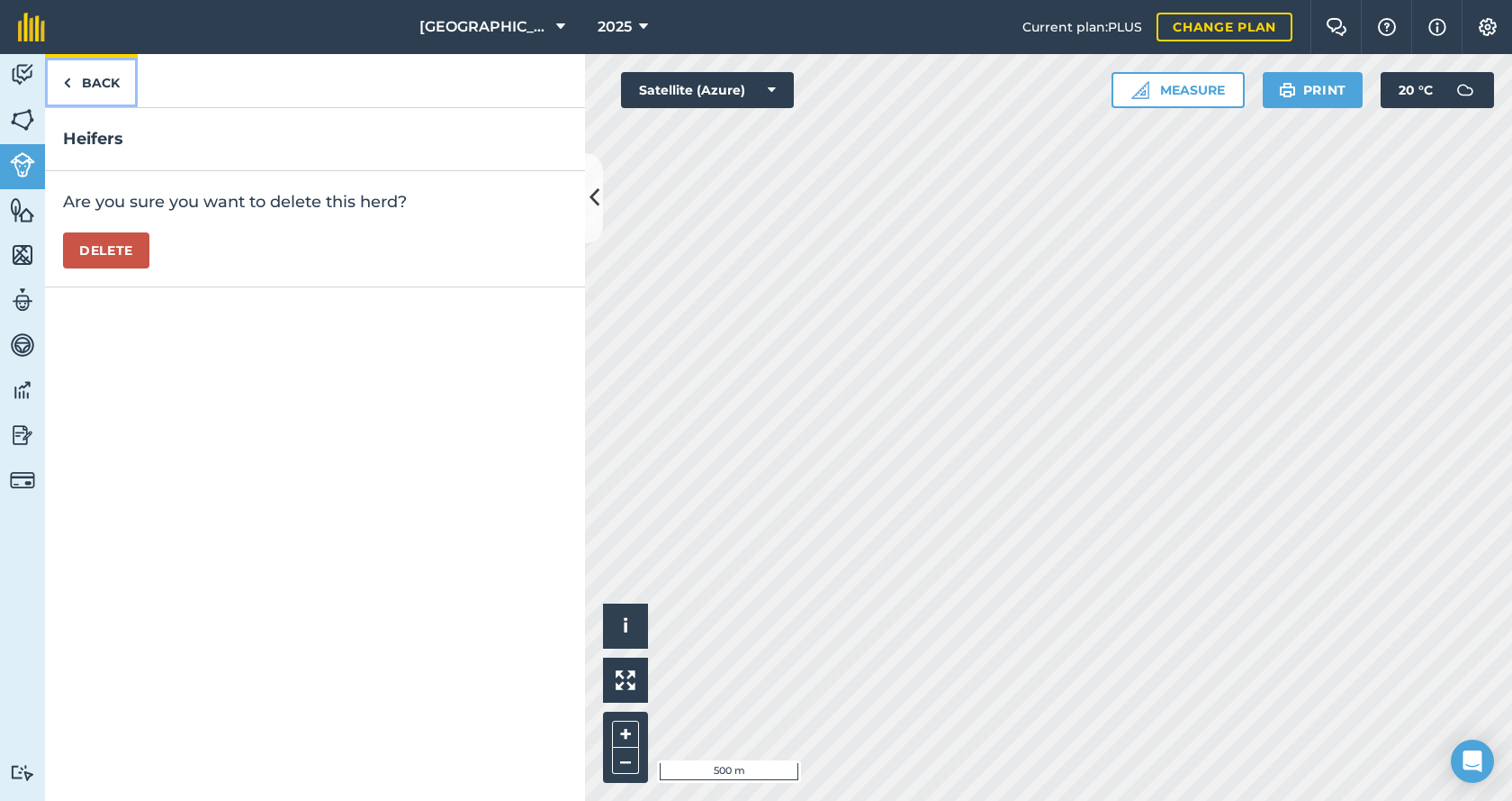
click at [67, 85] on img at bounding box center [67, 83] width 8 height 22
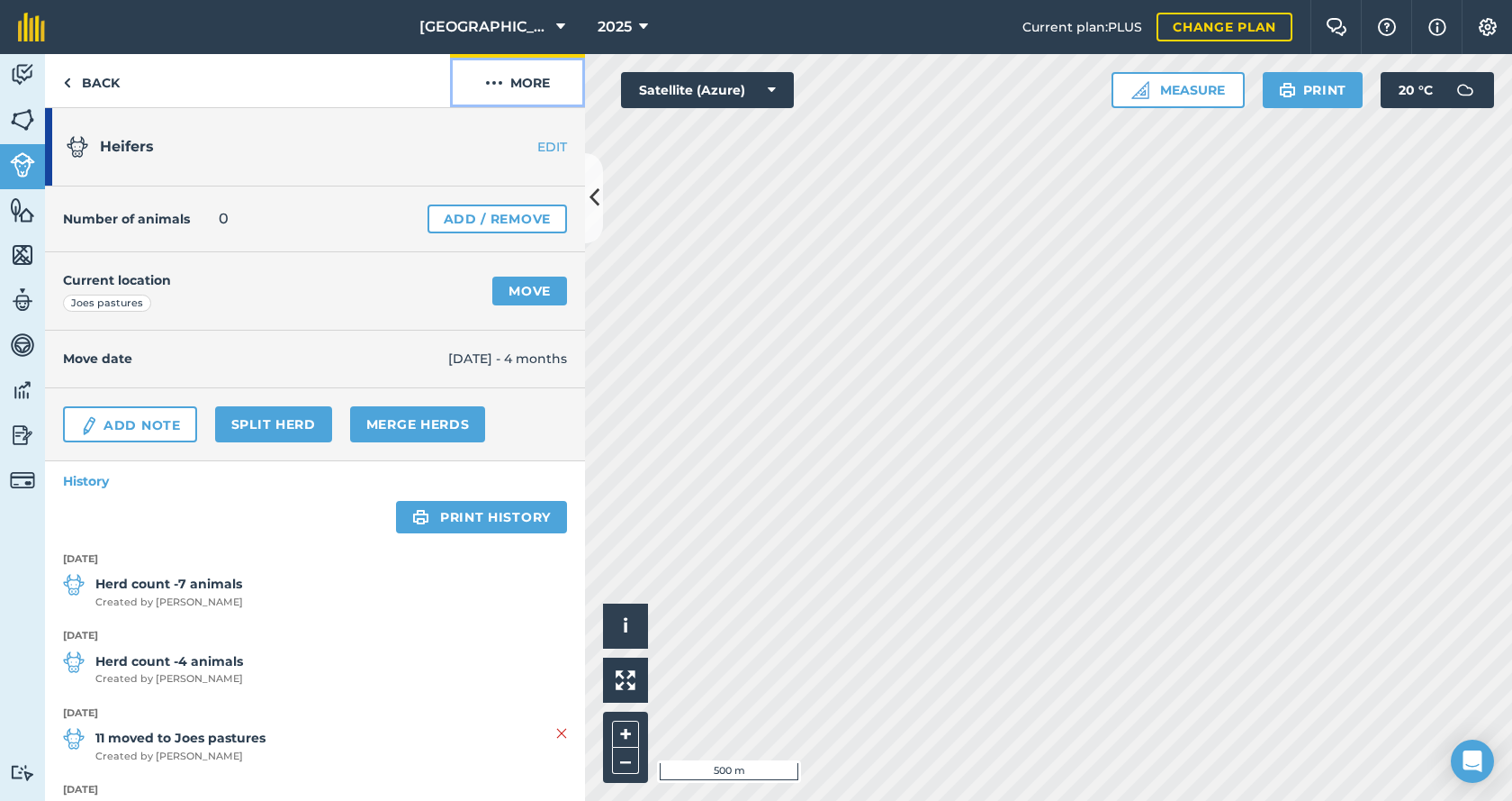
drag, startPoint x: 521, startPoint y: 72, endPoint x: 521, endPoint y: 86, distance: 14.0
click at [521, 77] on button "More" at bounding box center [518, 81] width 135 height 54
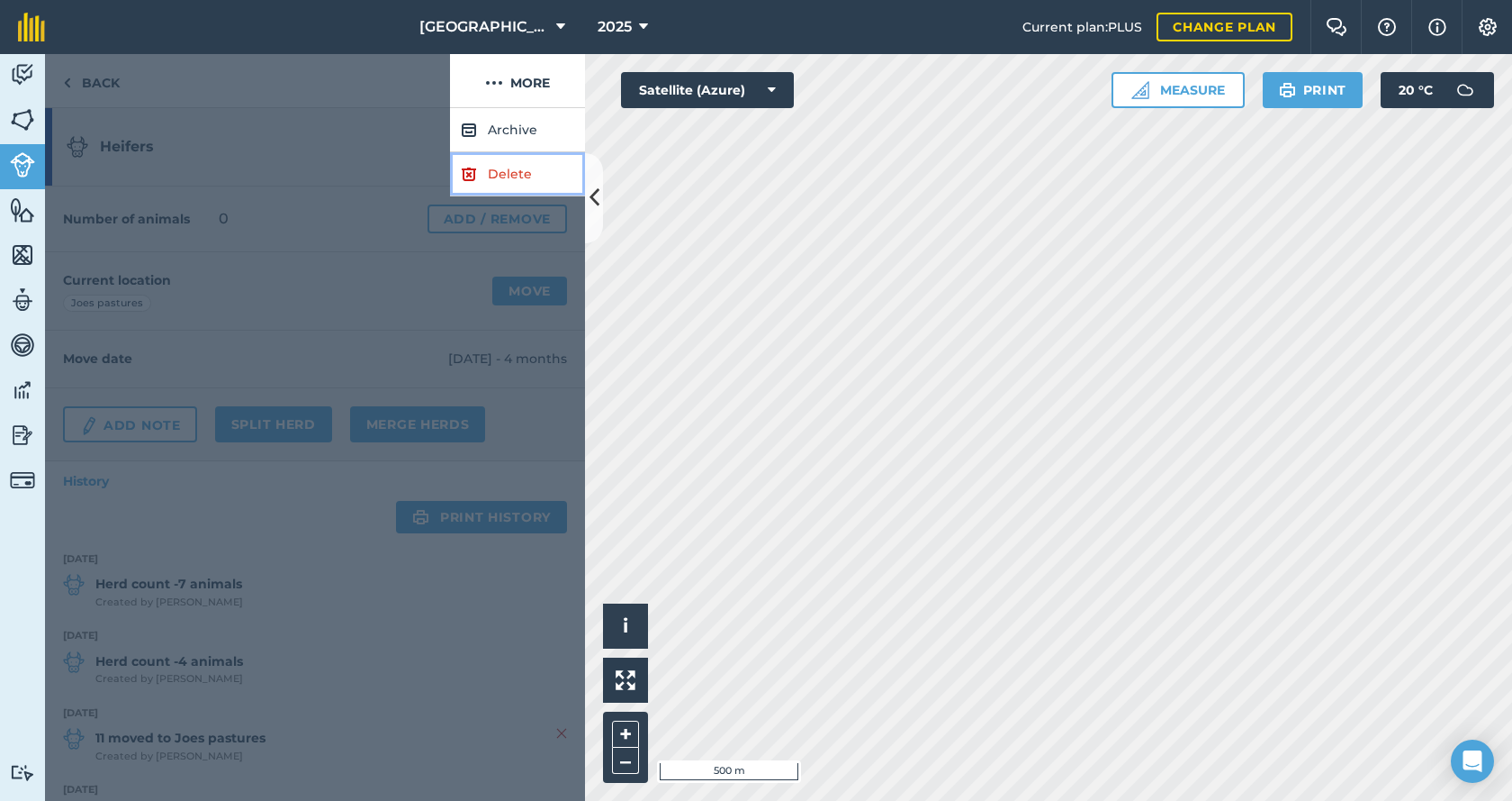
click at [521, 179] on link "Delete" at bounding box center [518, 174] width 135 height 44
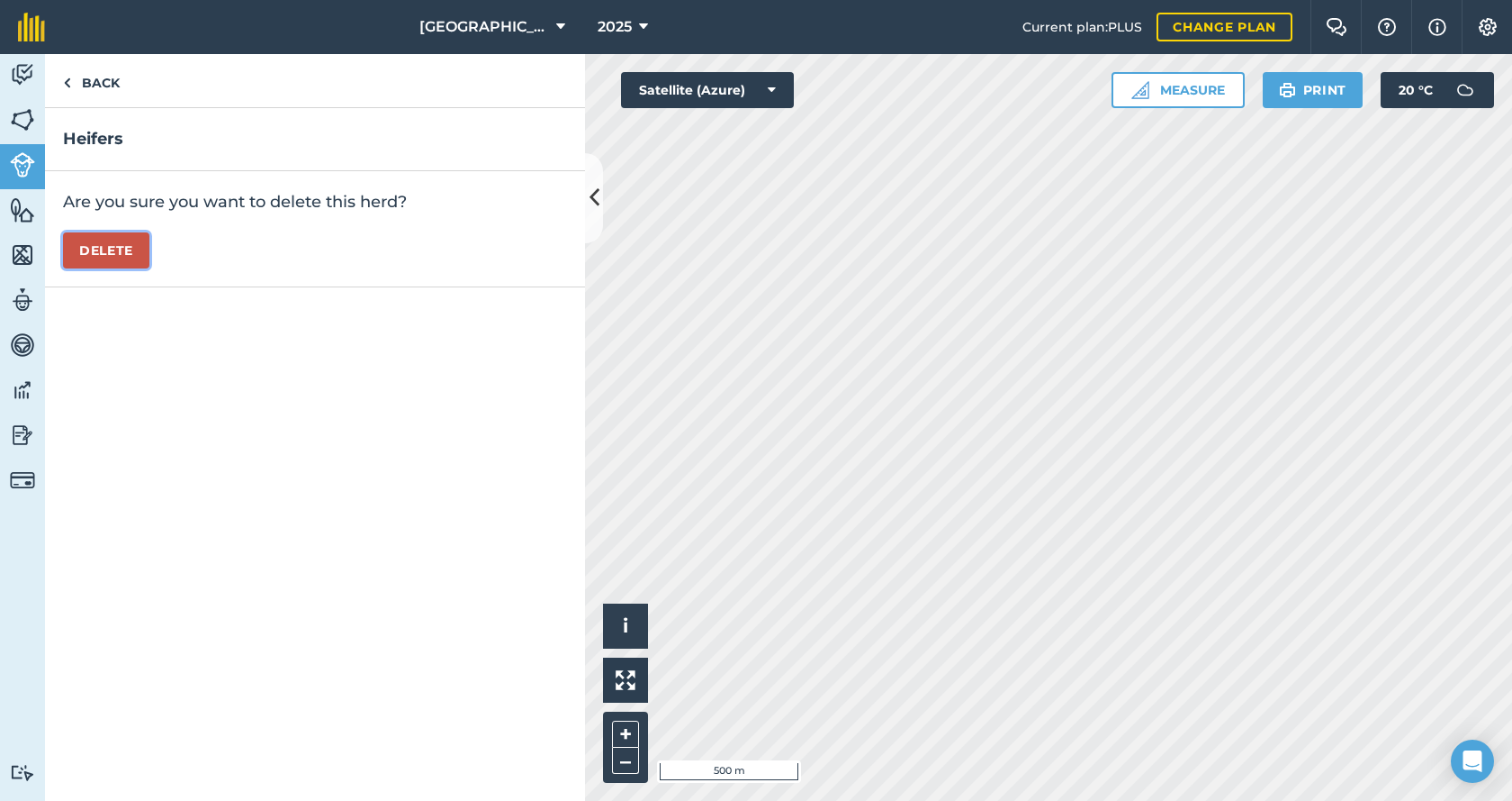
click at [89, 248] on button "Delete" at bounding box center [106, 250] width 86 height 36
